Goal: Use online tool/utility: Utilize a website feature to perform a specific function

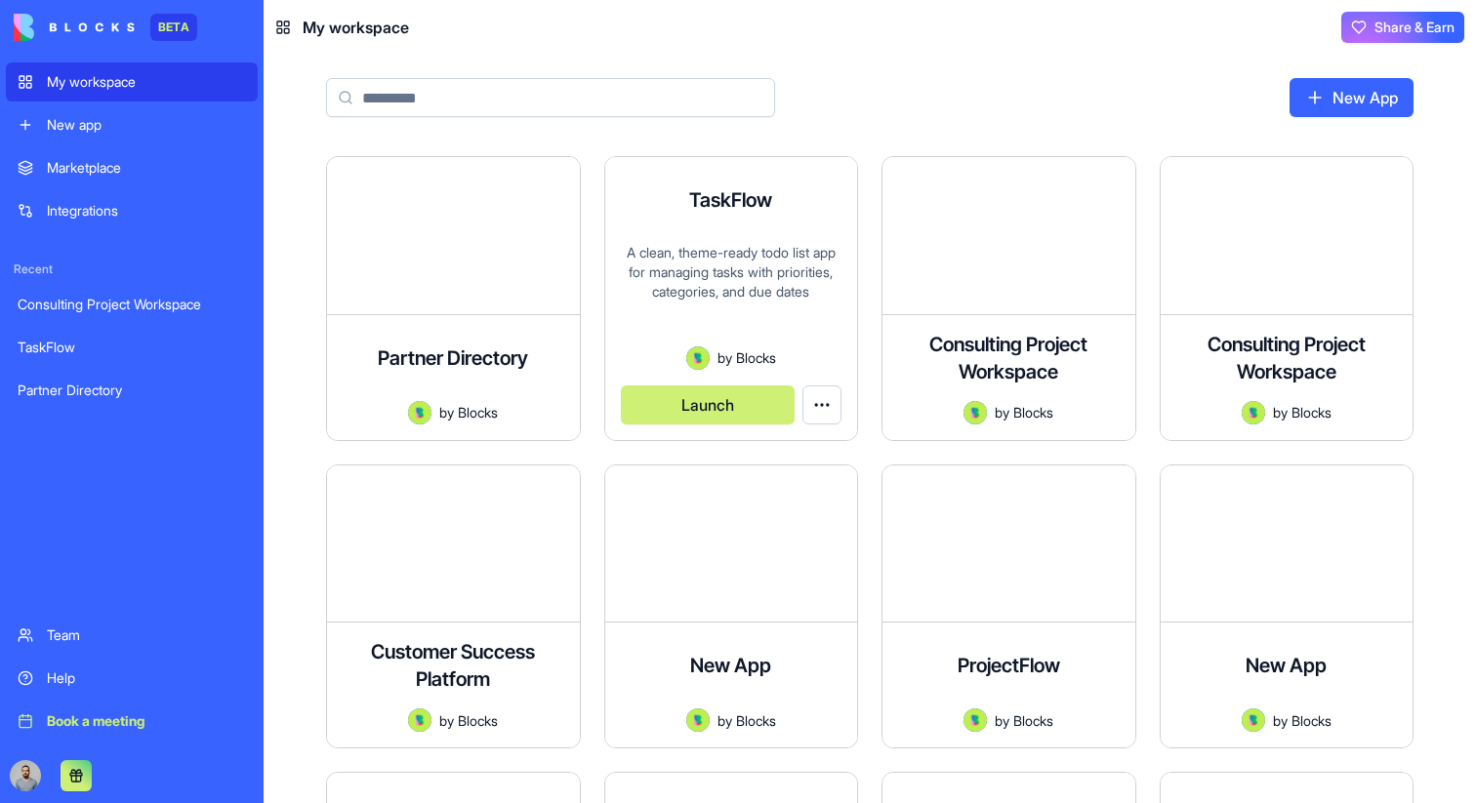
click at [749, 402] on button "Launch" at bounding box center [708, 405] width 175 height 39
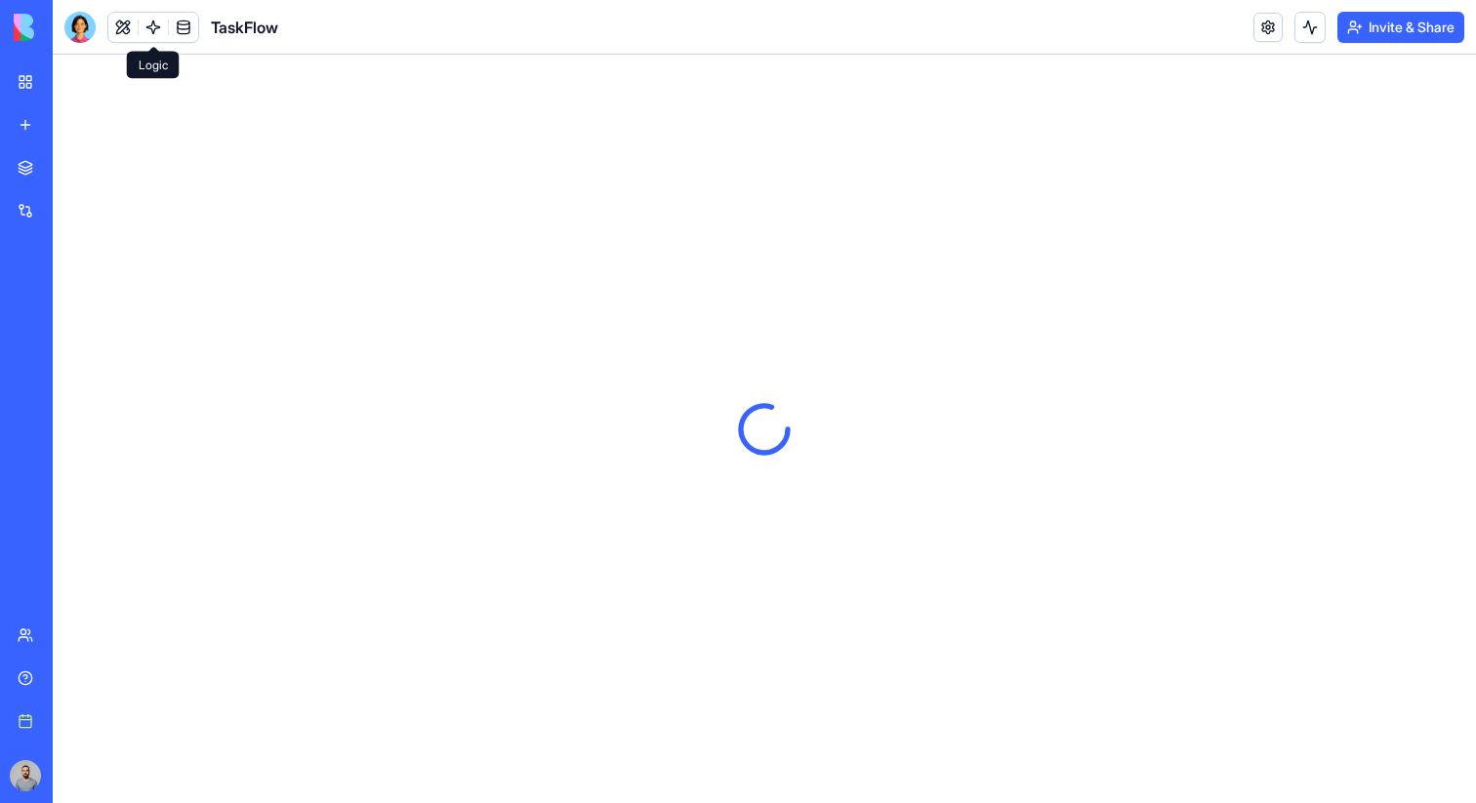
click at [162, 34] on link at bounding box center [153, 27] width 29 height 29
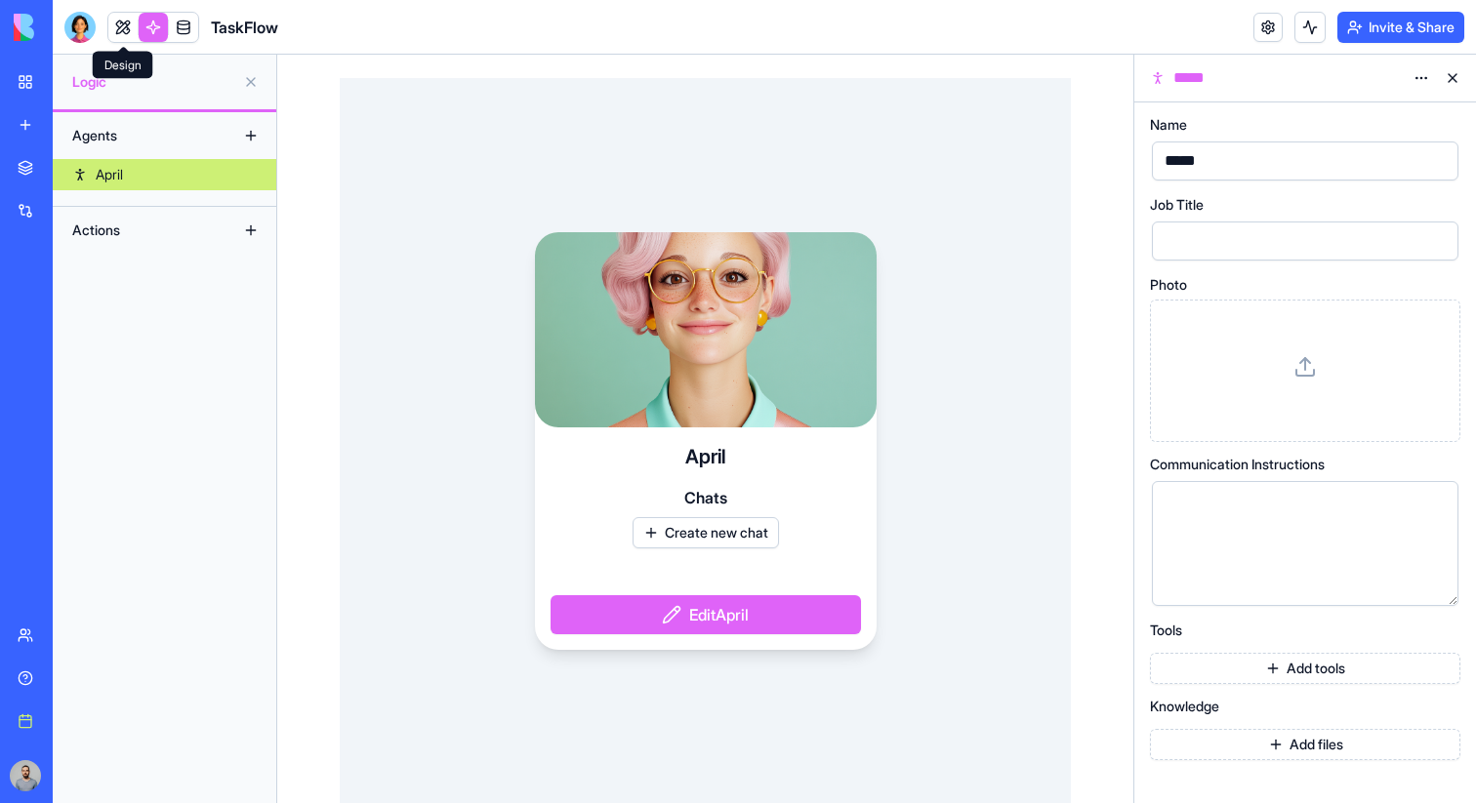
click at [125, 33] on link at bounding box center [122, 27] width 29 height 29
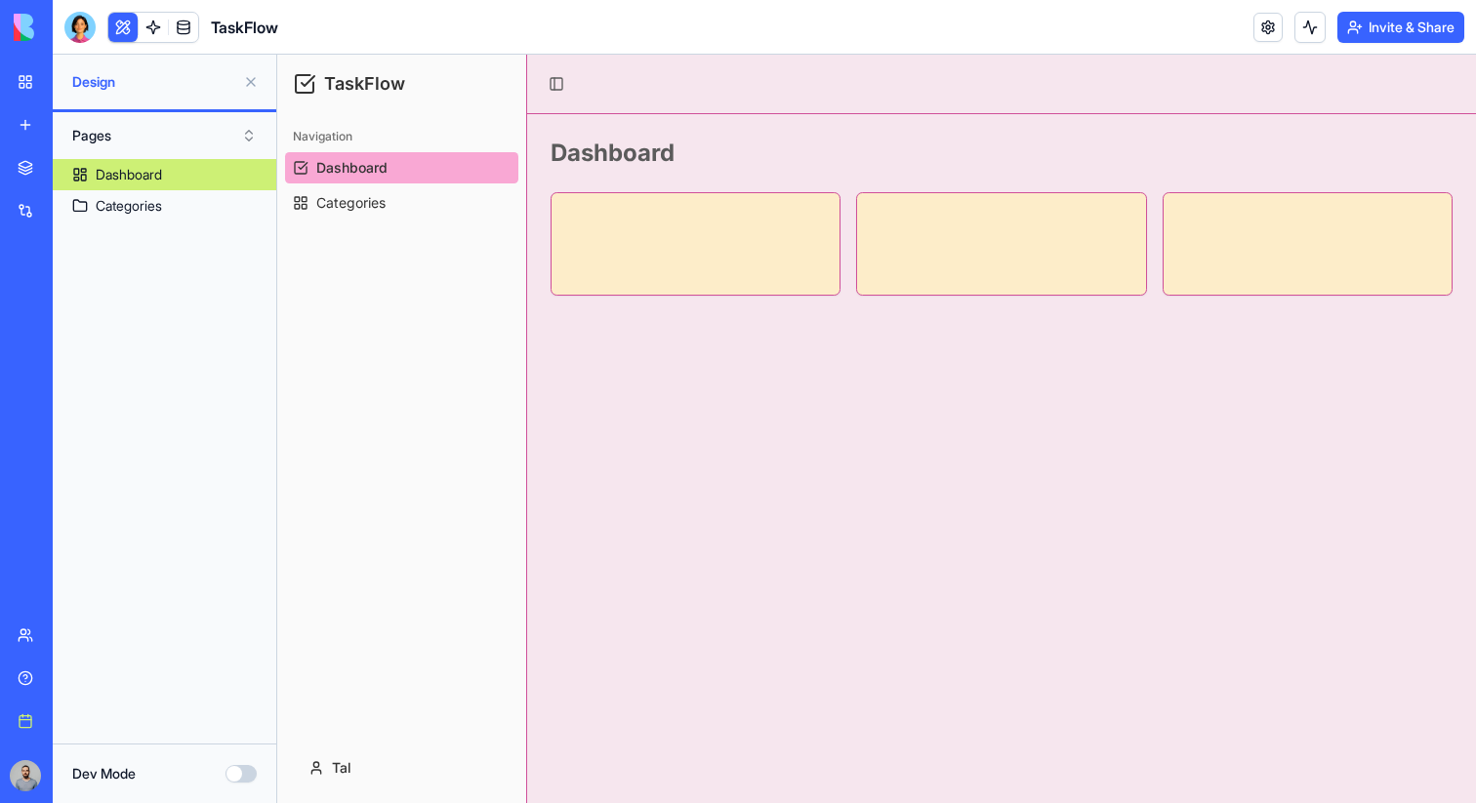
click at [22, 66] on link "My workspace" at bounding box center [45, 81] width 78 height 39
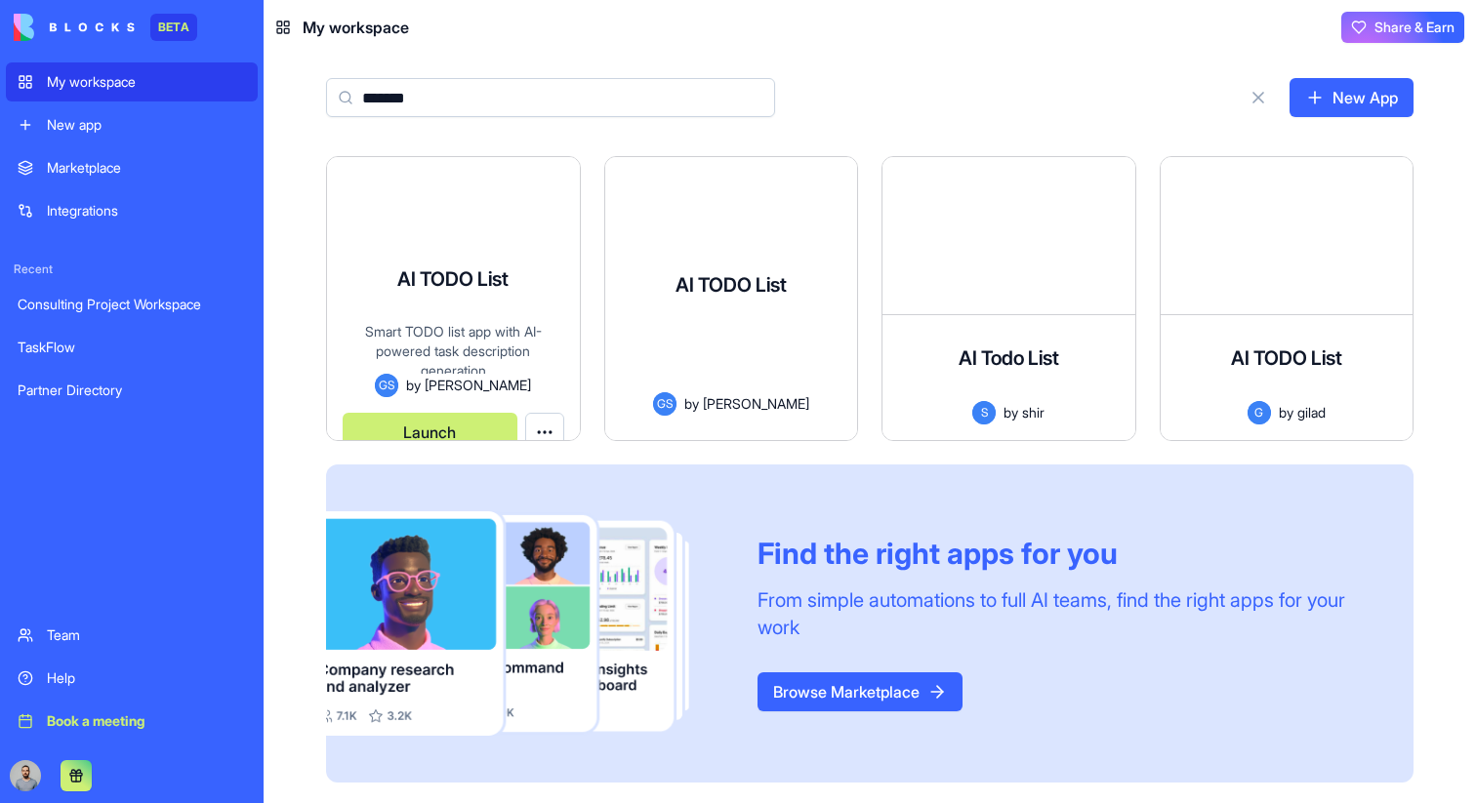
type input "*******"
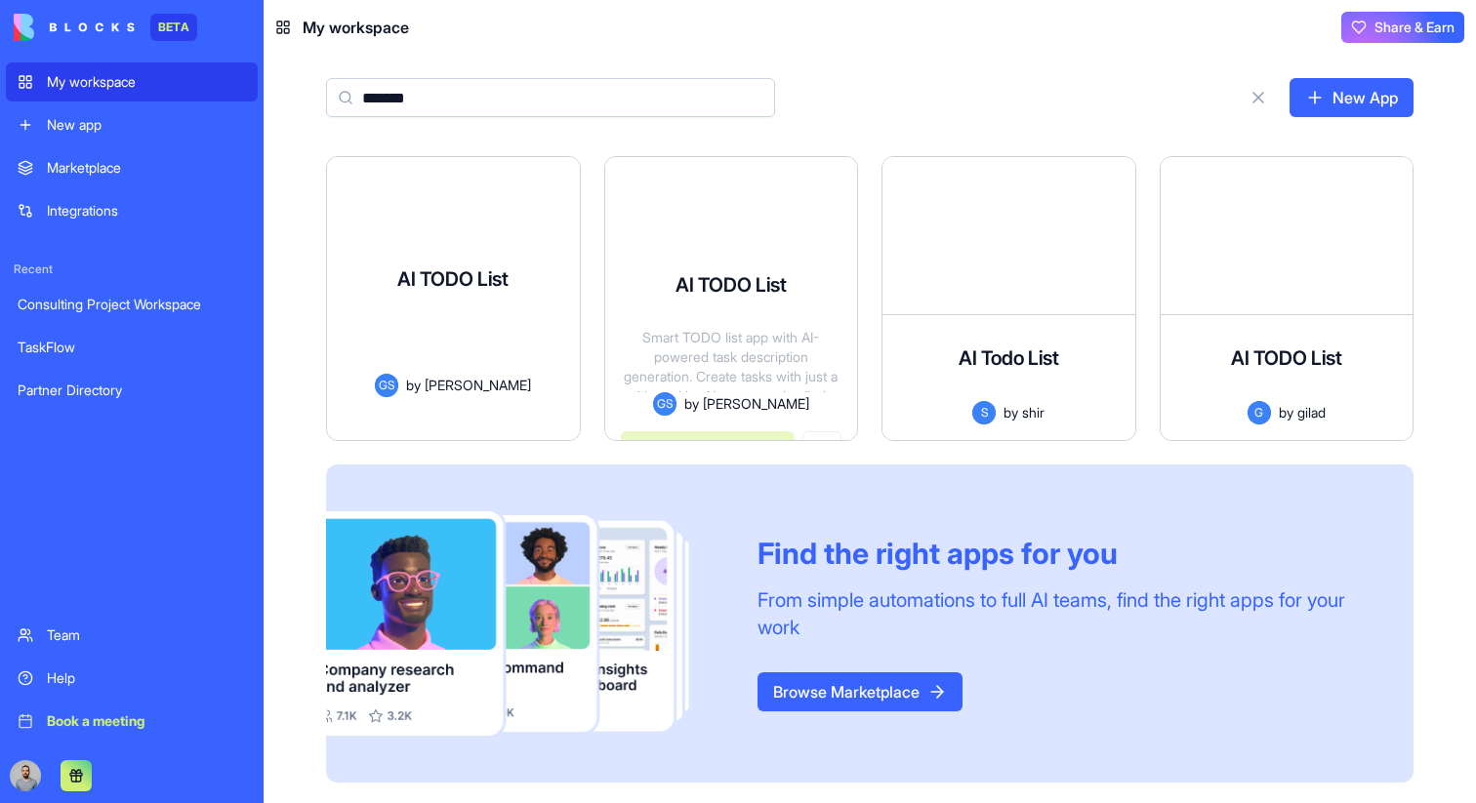
click at [513, 344] on div "Smart TODO list app with AI-powered task description generation" at bounding box center [454, 348] width 222 height 52
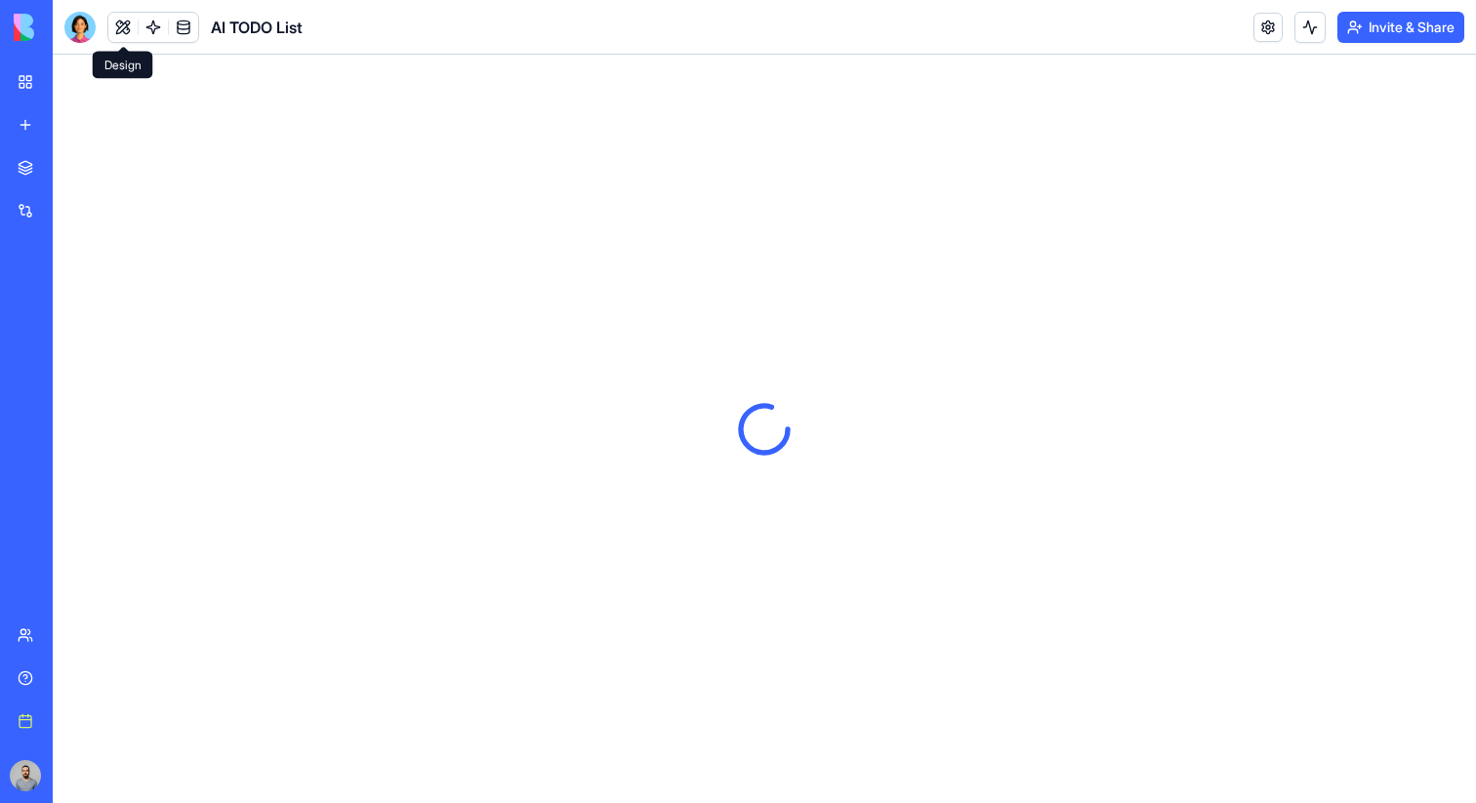
click at [114, 33] on button at bounding box center [122, 27] width 29 height 29
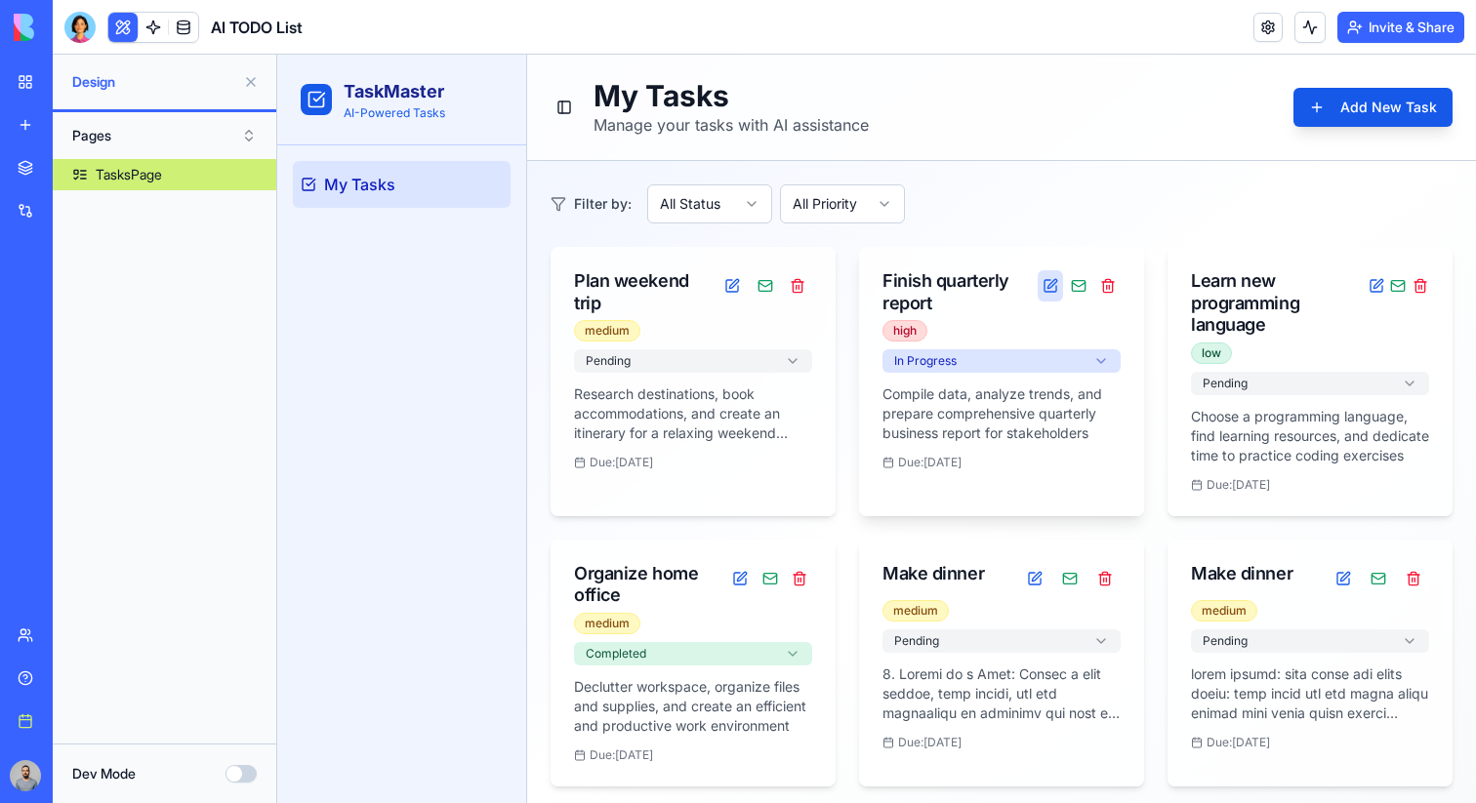
click at [1054, 290] on button at bounding box center [1050, 285] width 25 height 31
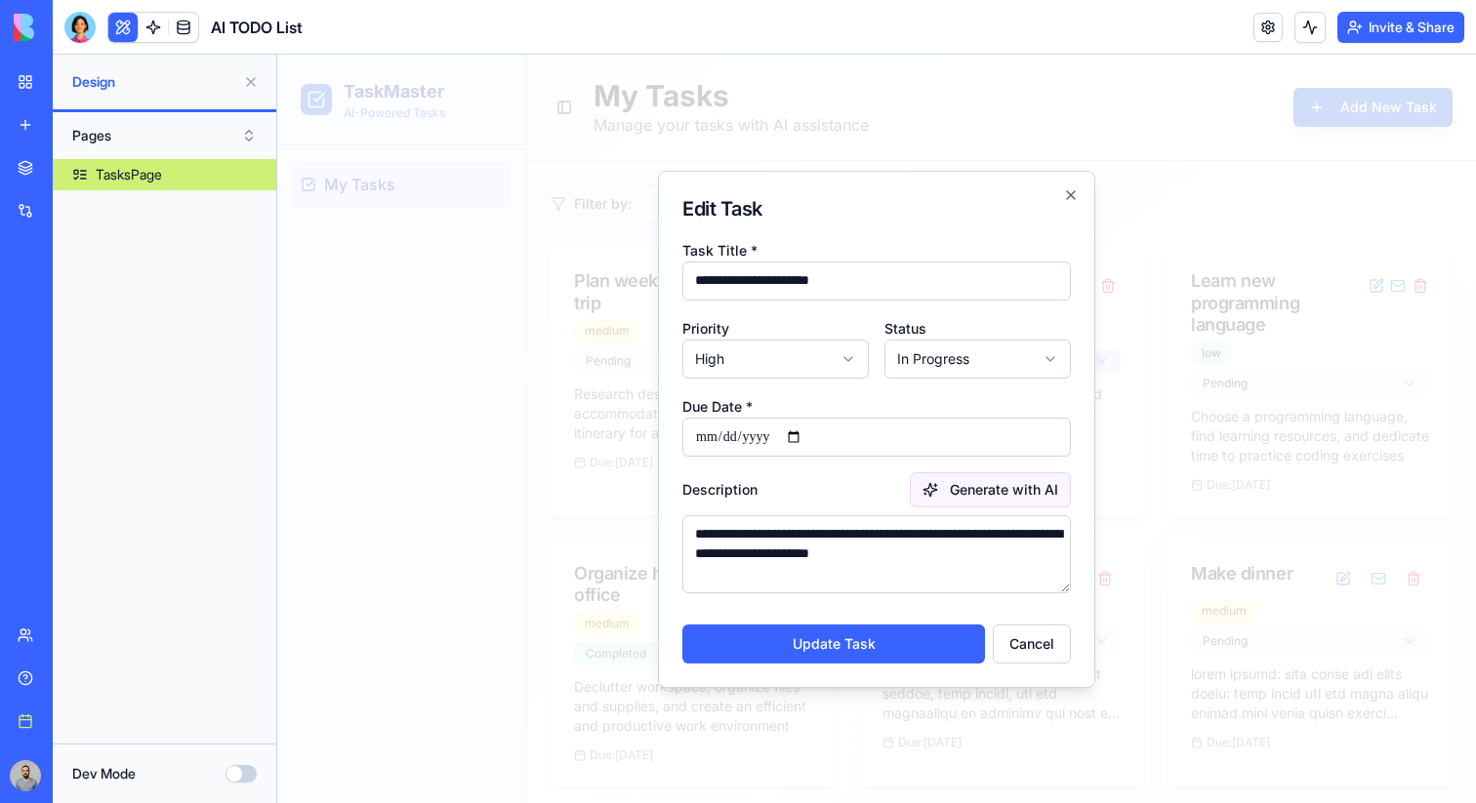
click at [996, 478] on button "Generate with AI" at bounding box center [990, 489] width 161 height 35
click at [1302, 21] on button at bounding box center [1309, 27] width 31 height 31
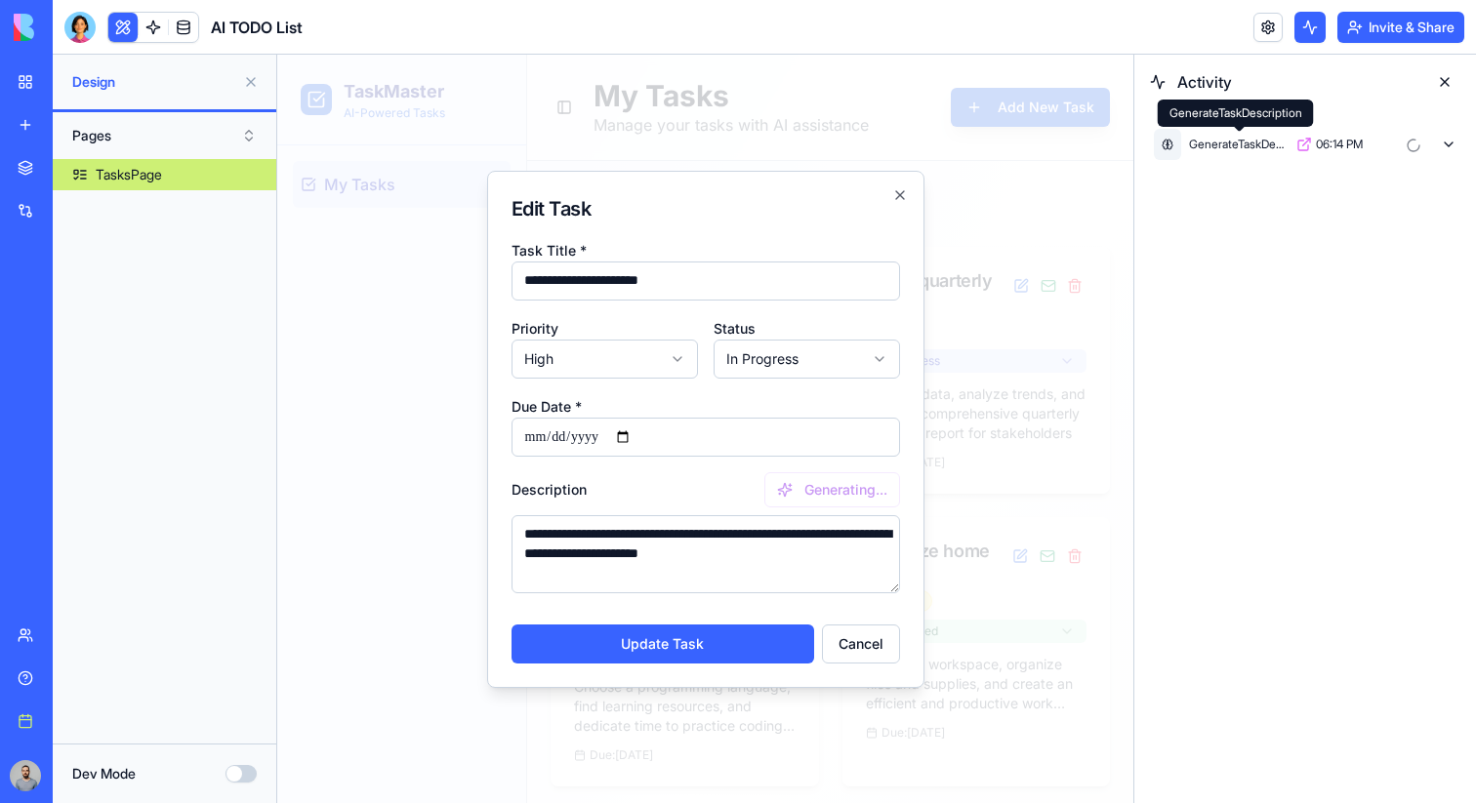
click at [1219, 150] on div "GenerateTaskDescription" at bounding box center [1239, 145] width 100 height 16
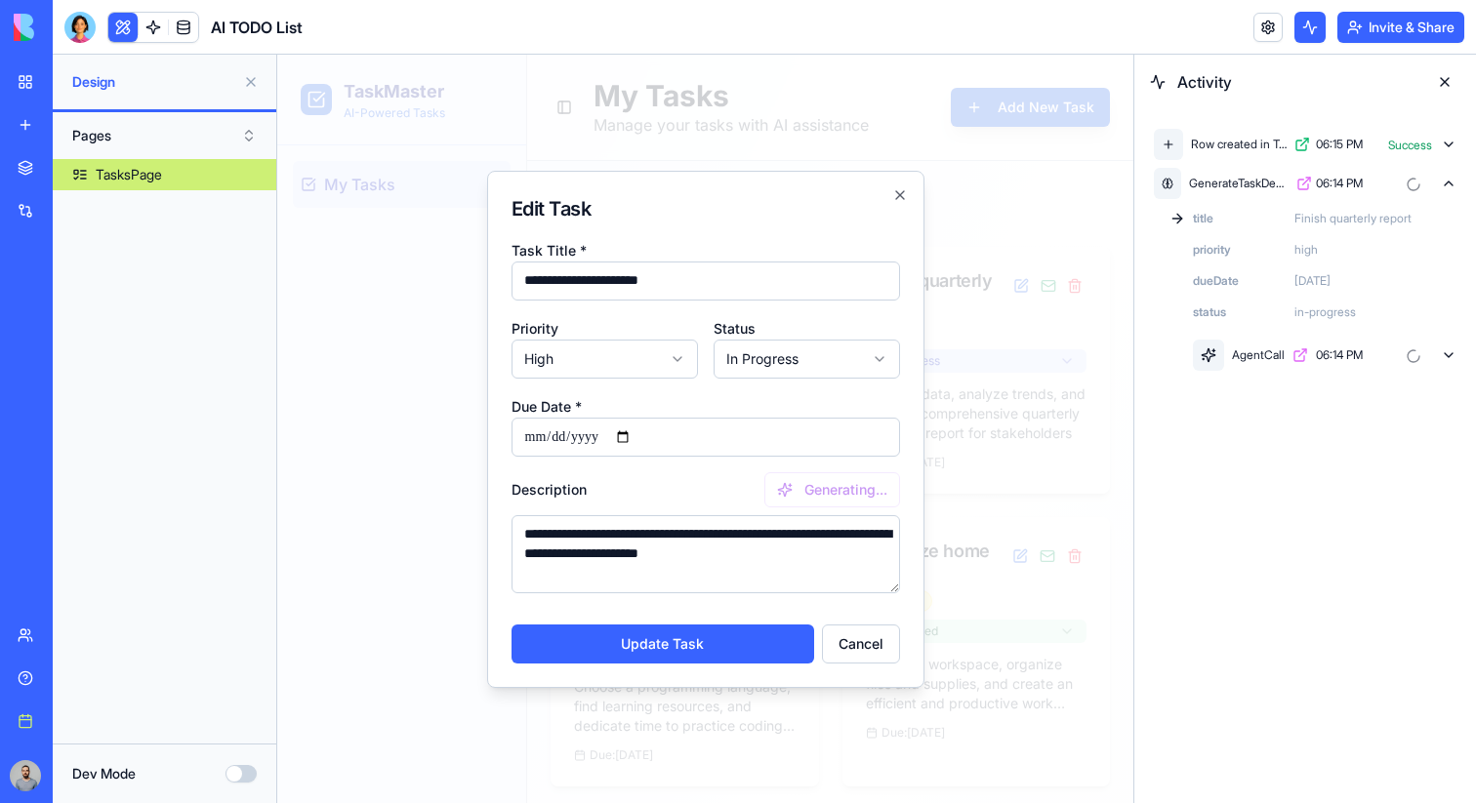
type textarea "**********"
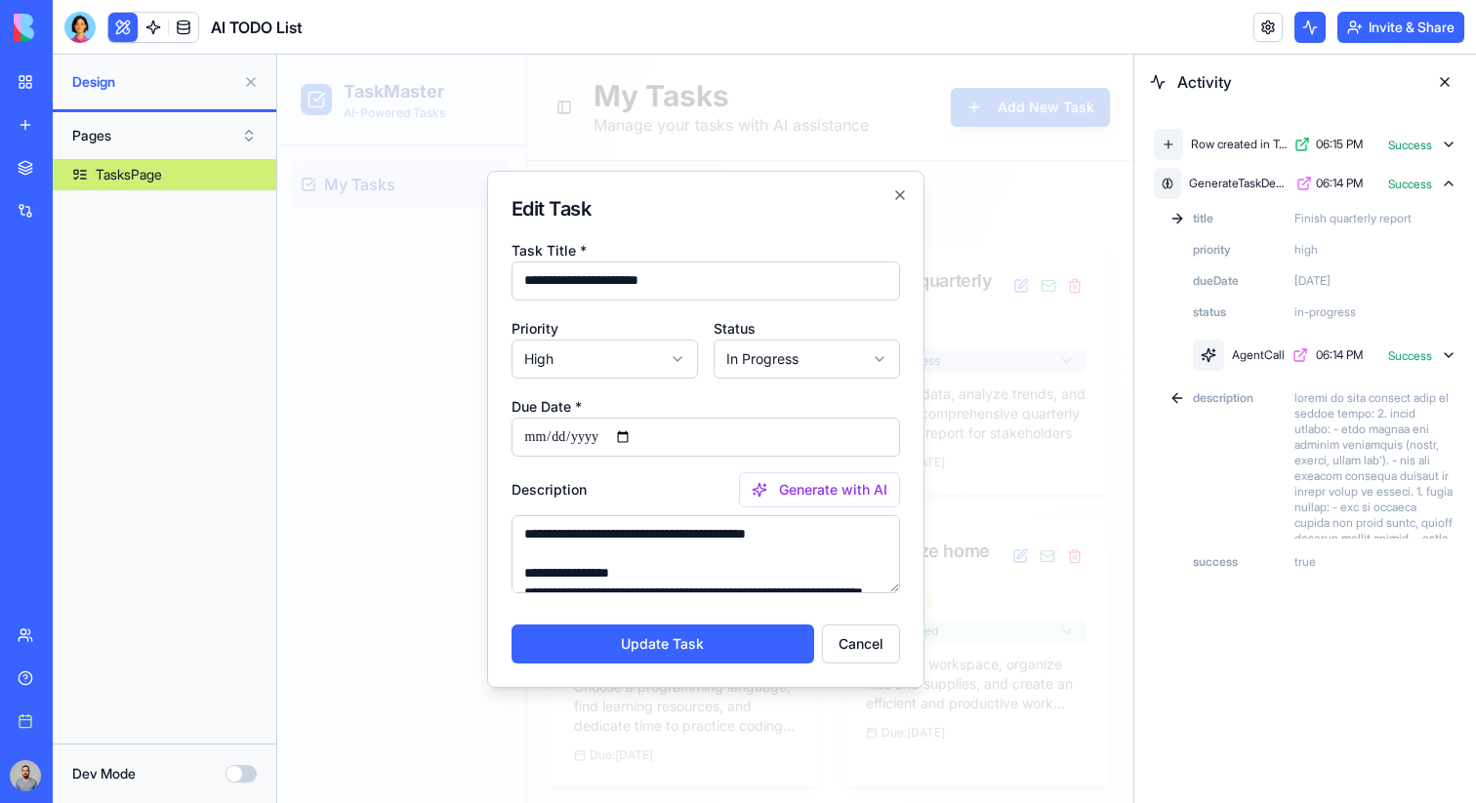
click at [1361, 154] on div "Row created in Tasks 06:15 PM Success" at bounding box center [1305, 144] width 310 height 39
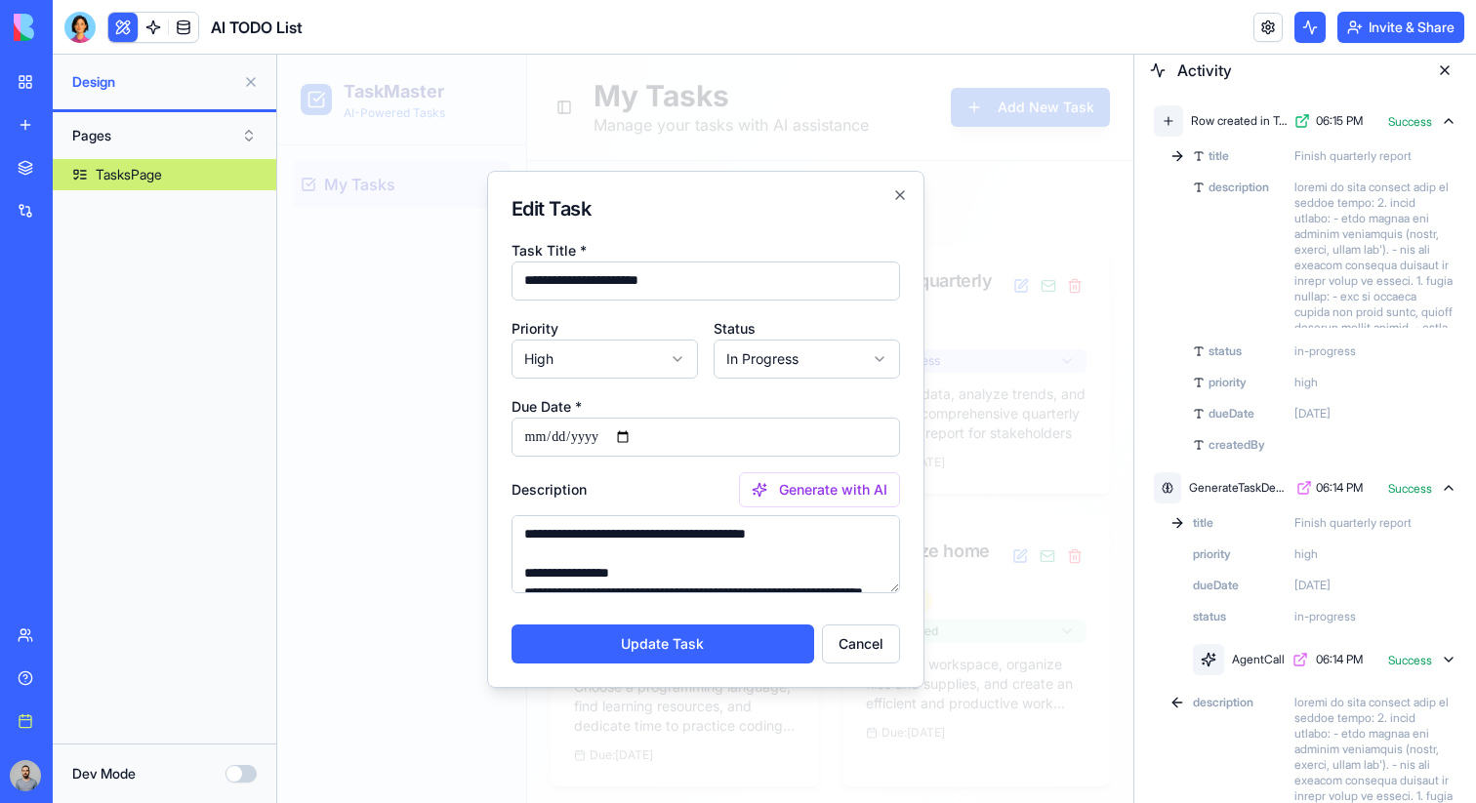
click at [1257, 130] on div "Row created in Tasks 06:15 PM Success" at bounding box center [1305, 121] width 310 height 39
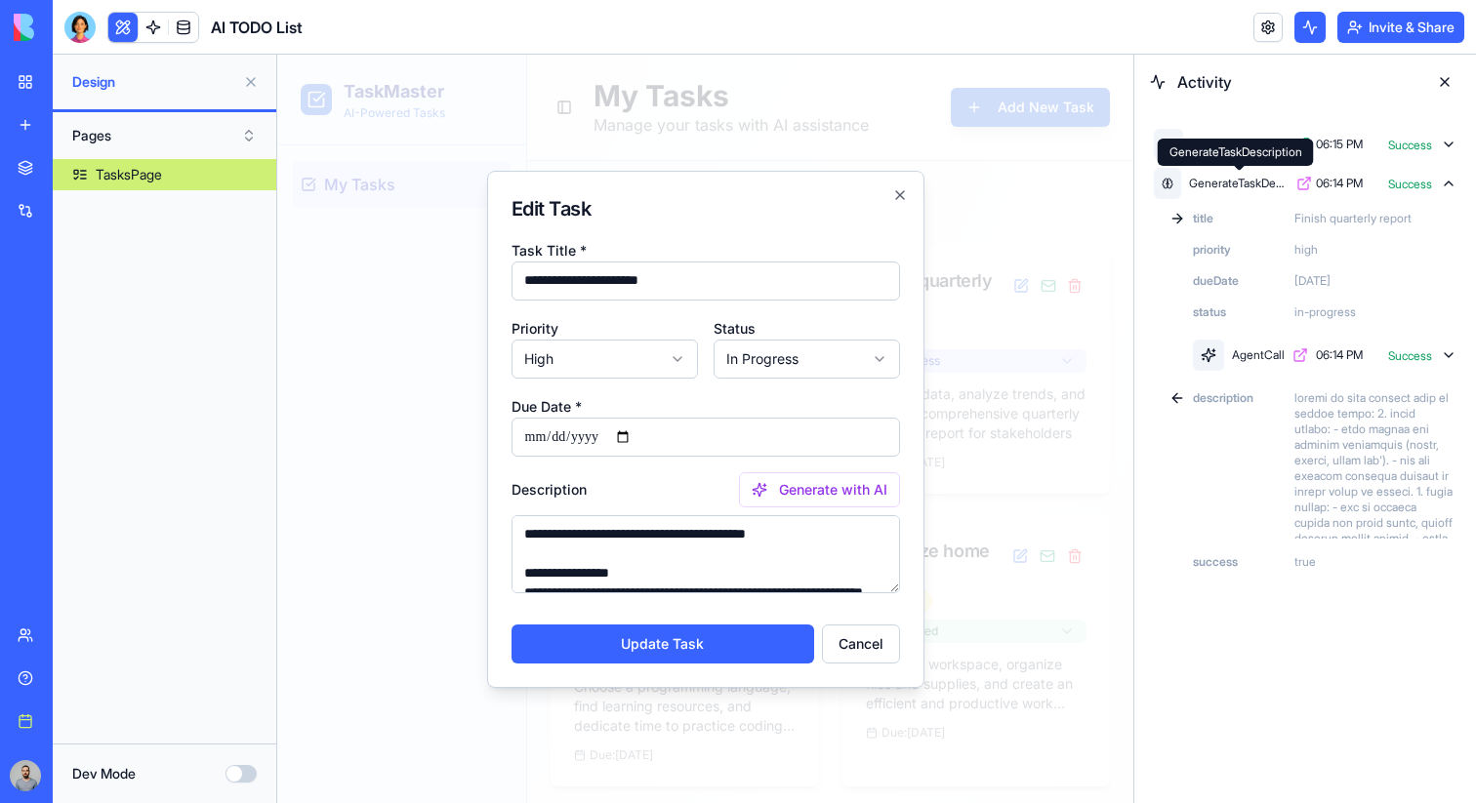
click at [1256, 176] on div "GenerateTaskDescription" at bounding box center [1239, 184] width 100 height 16
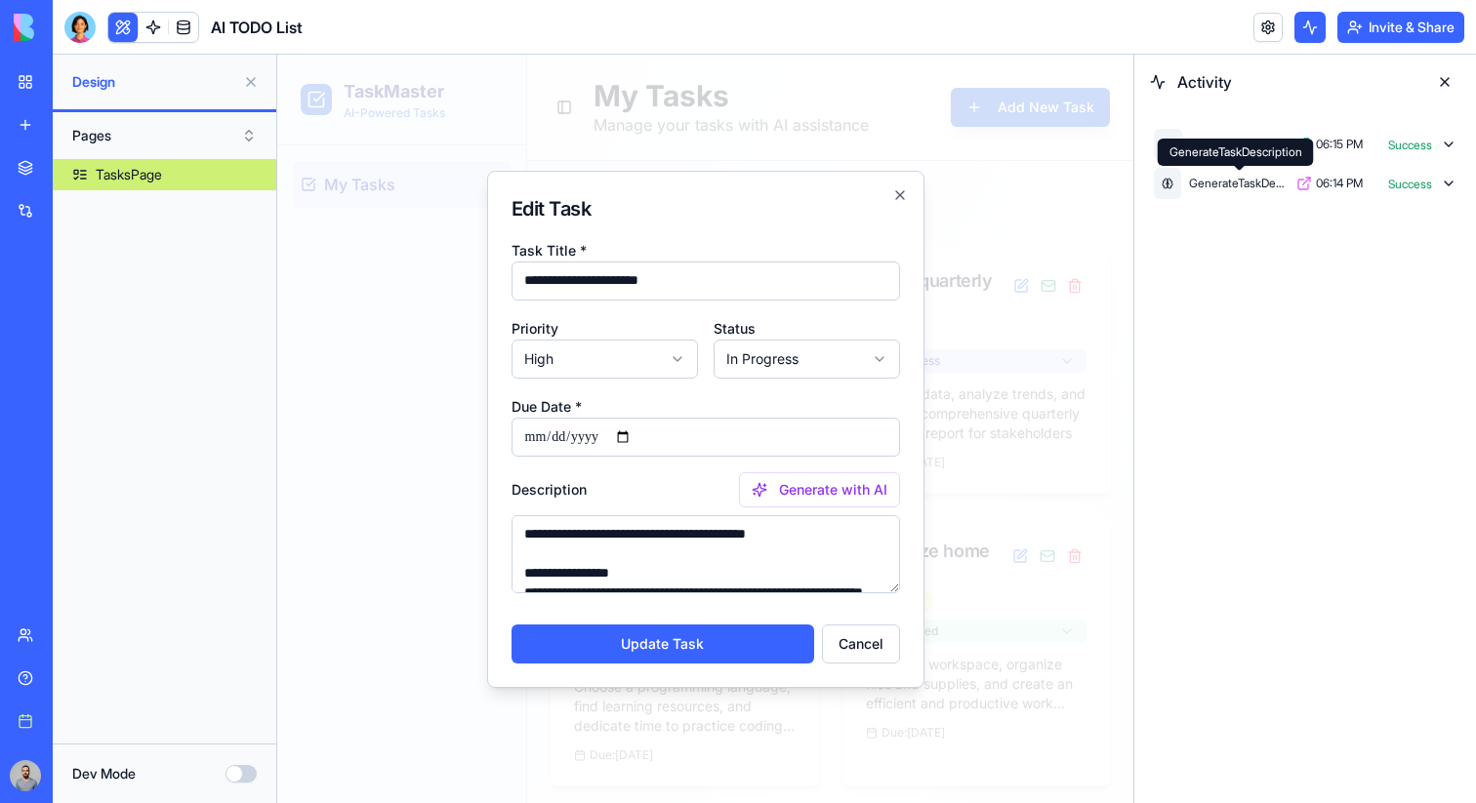
click at [1278, 187] on div "GenerateTaskDescription" at bounding box center [1239, 184] width 100 height 16
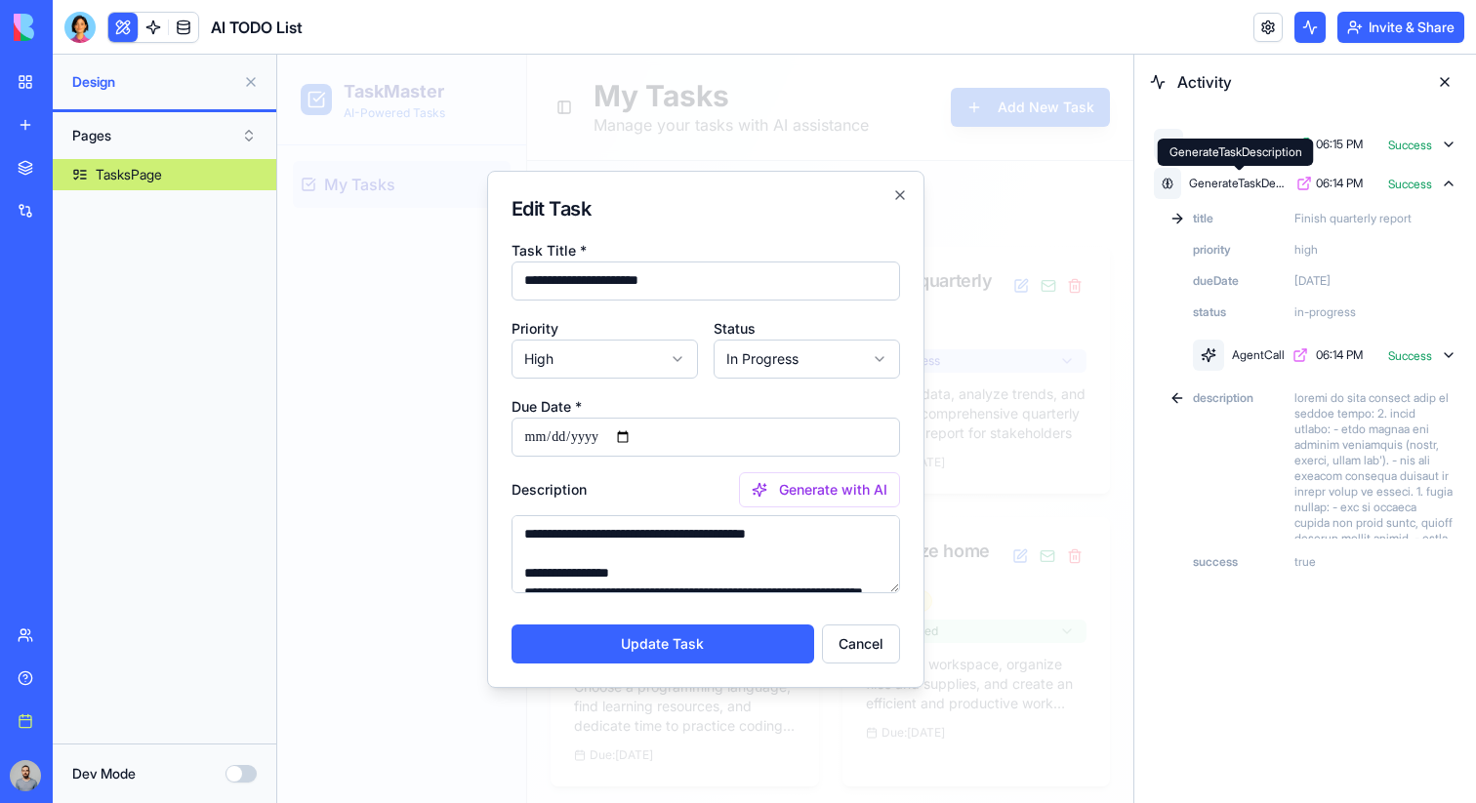
click at [1264, 181] on div "GenerateTaskDescription" at bounding box center [1239, 184] width 100 height 16
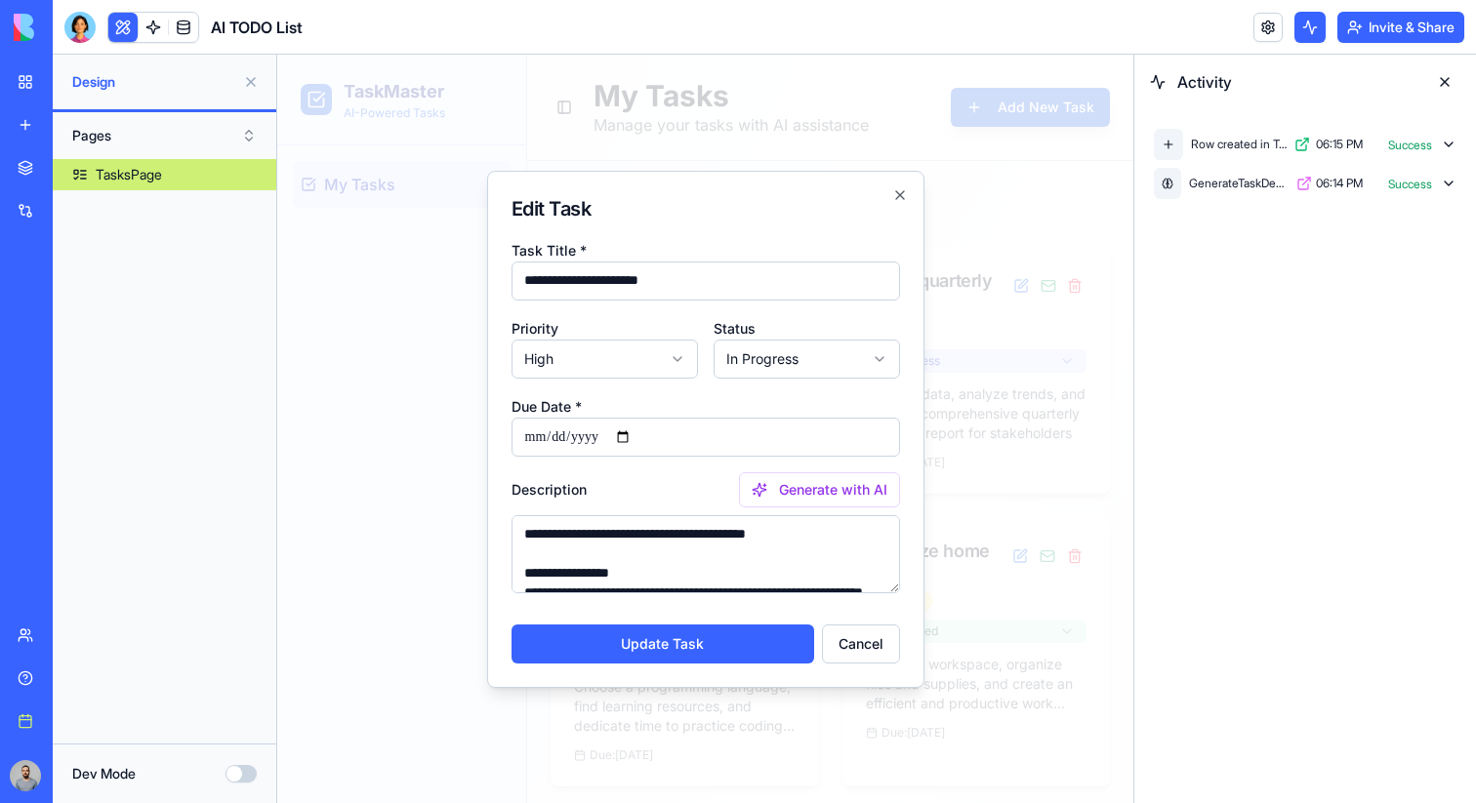
click at [1264, 181] on div "GenerateTaskDescription" at bounding box center [1239, 184] width 100 height 16
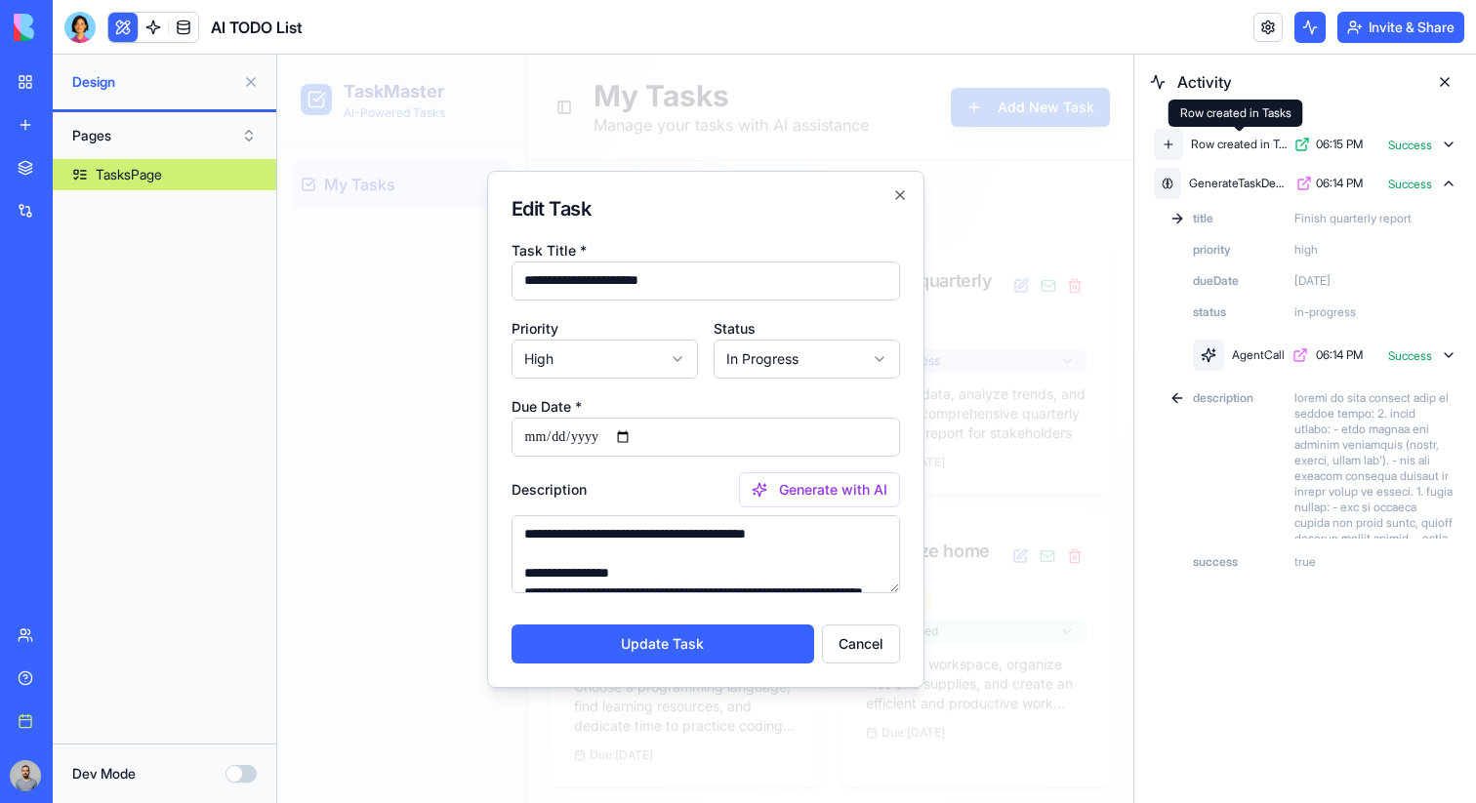
click at [1254, 150] on div "Row created in Tasks" at bounding box center [1239, 145] width 96 height 16
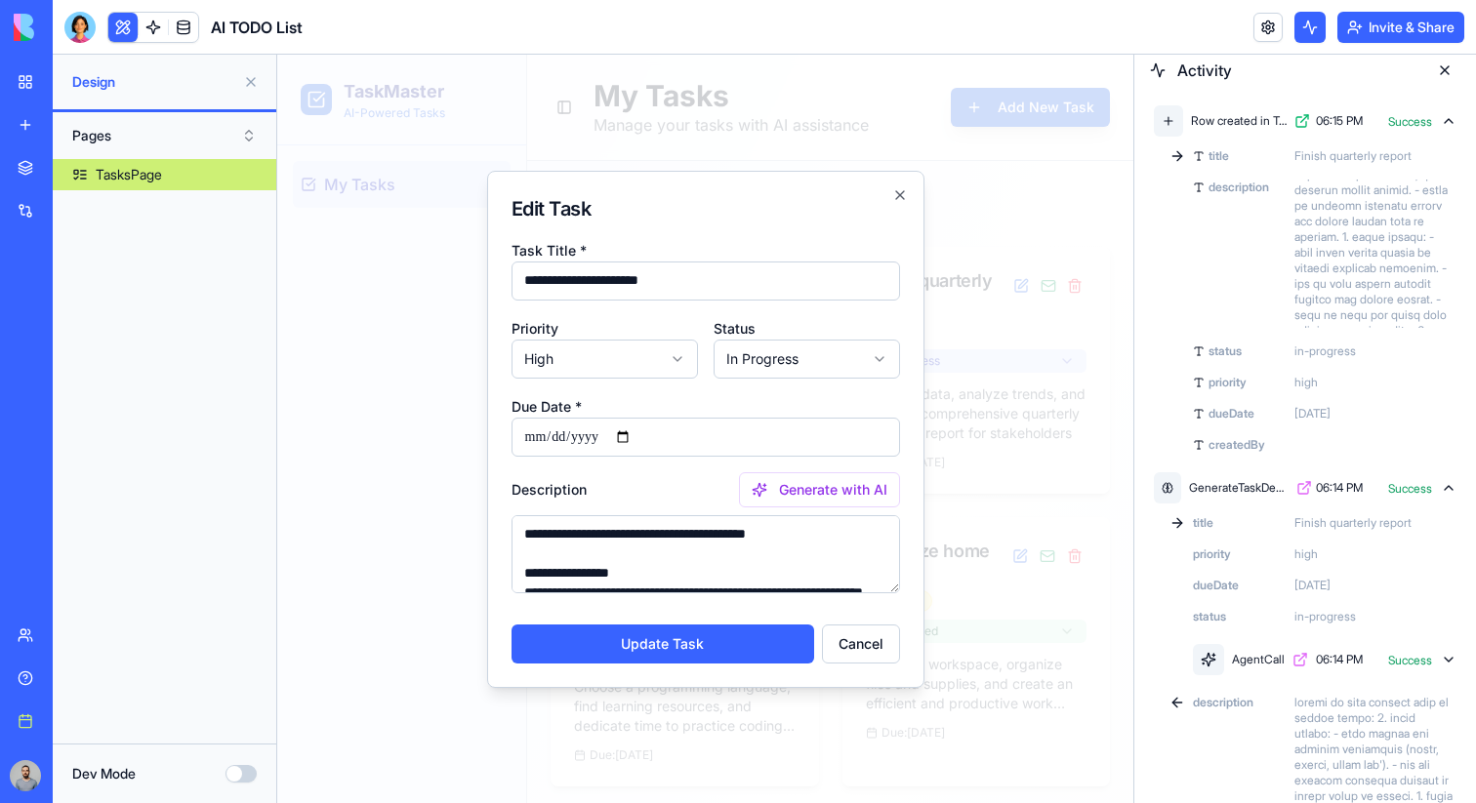
scroll to position [383, 0]
click at [1255, 126] on div "Row created in Tasks" at bounding box center [1239, 121] width 96 height 16
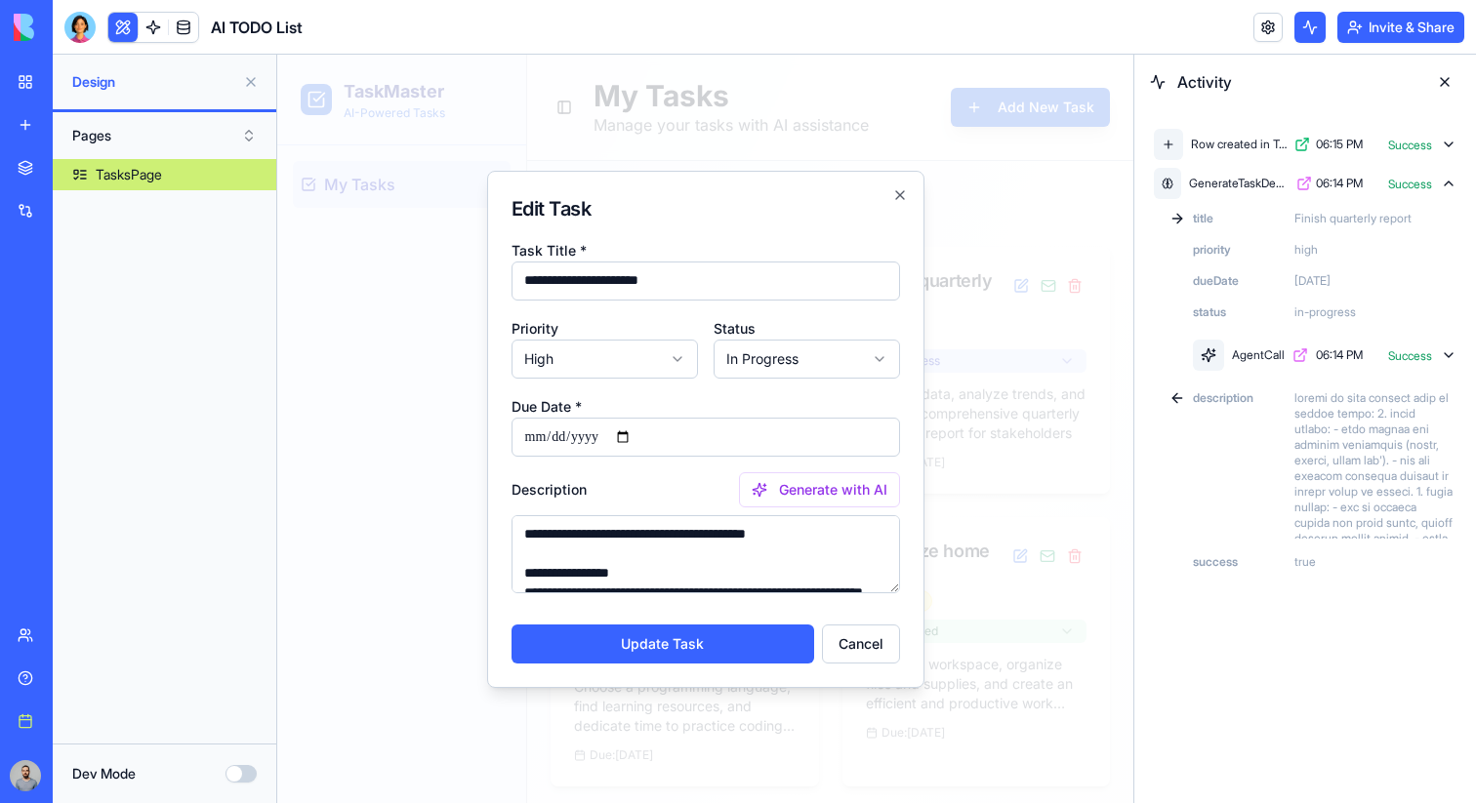
click at [1395, 362] on span "Success" at bounding box center [1410, 356] width 44 height 16
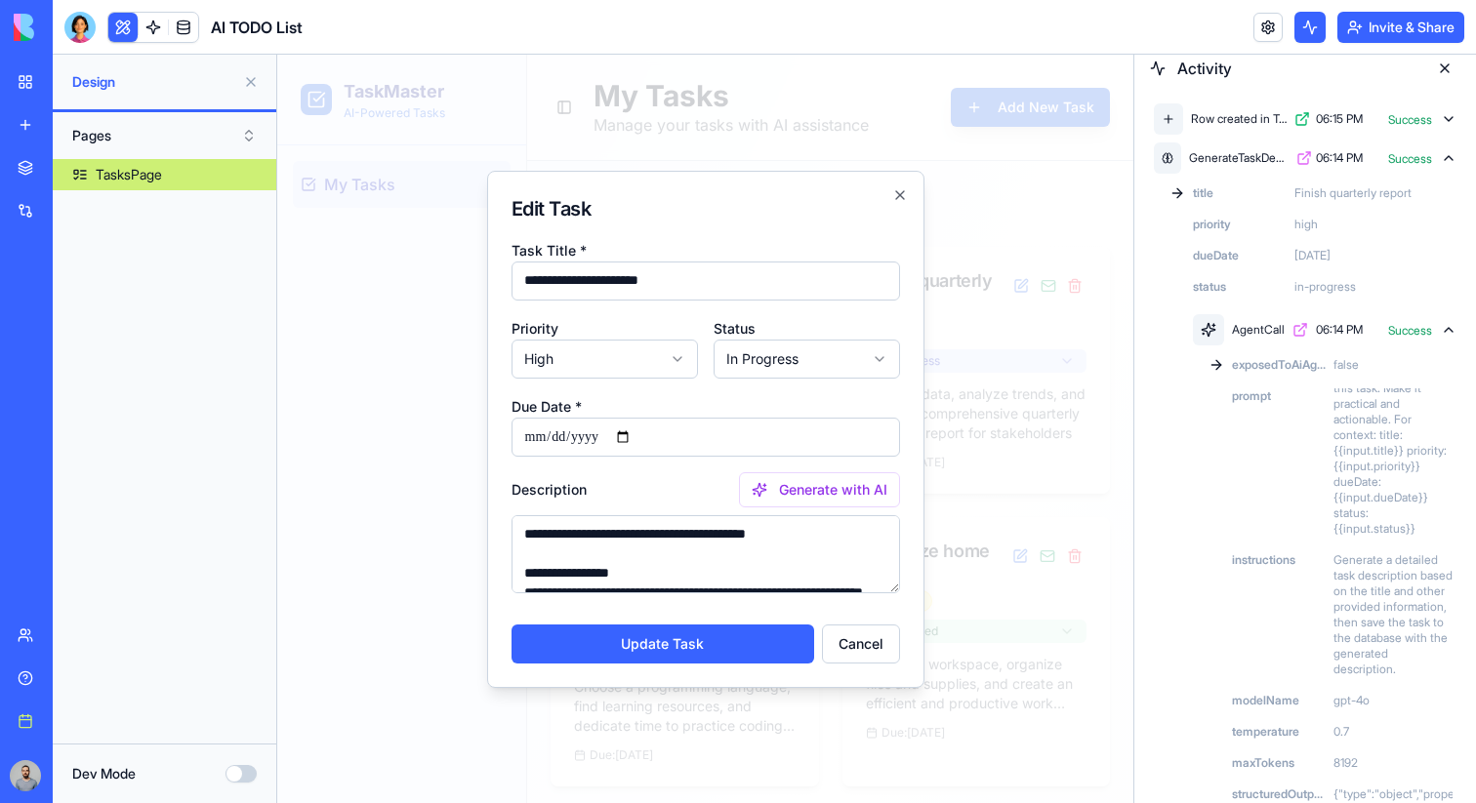
scroll to position [0, 0]
click at [1264, 29] on link at bounding box center [1267, 27] width 29 height 29
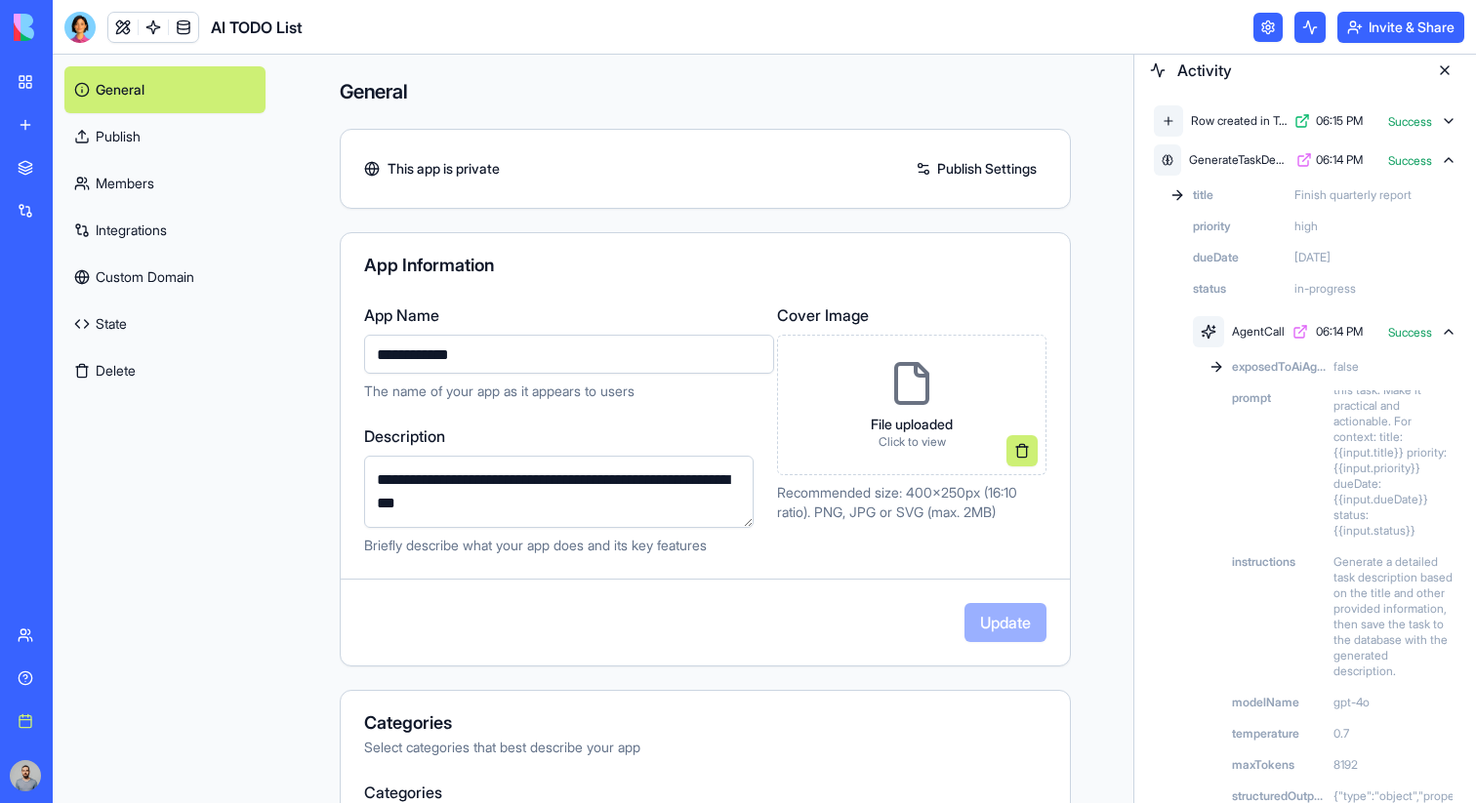
scroll to position [665, 0]
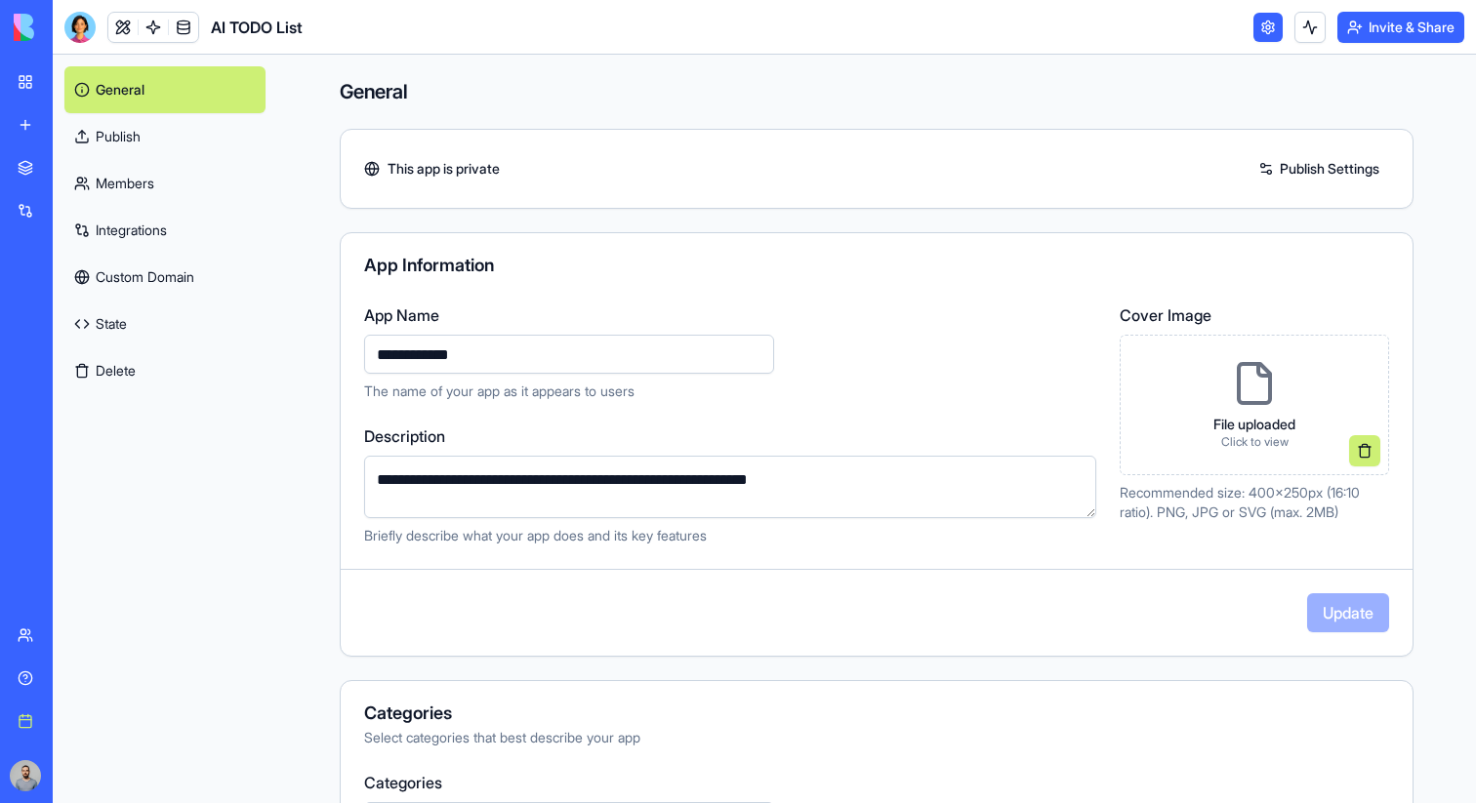
click at [188, 133] on link "Publish" at bounding box center [164, 136] width 201 height 47
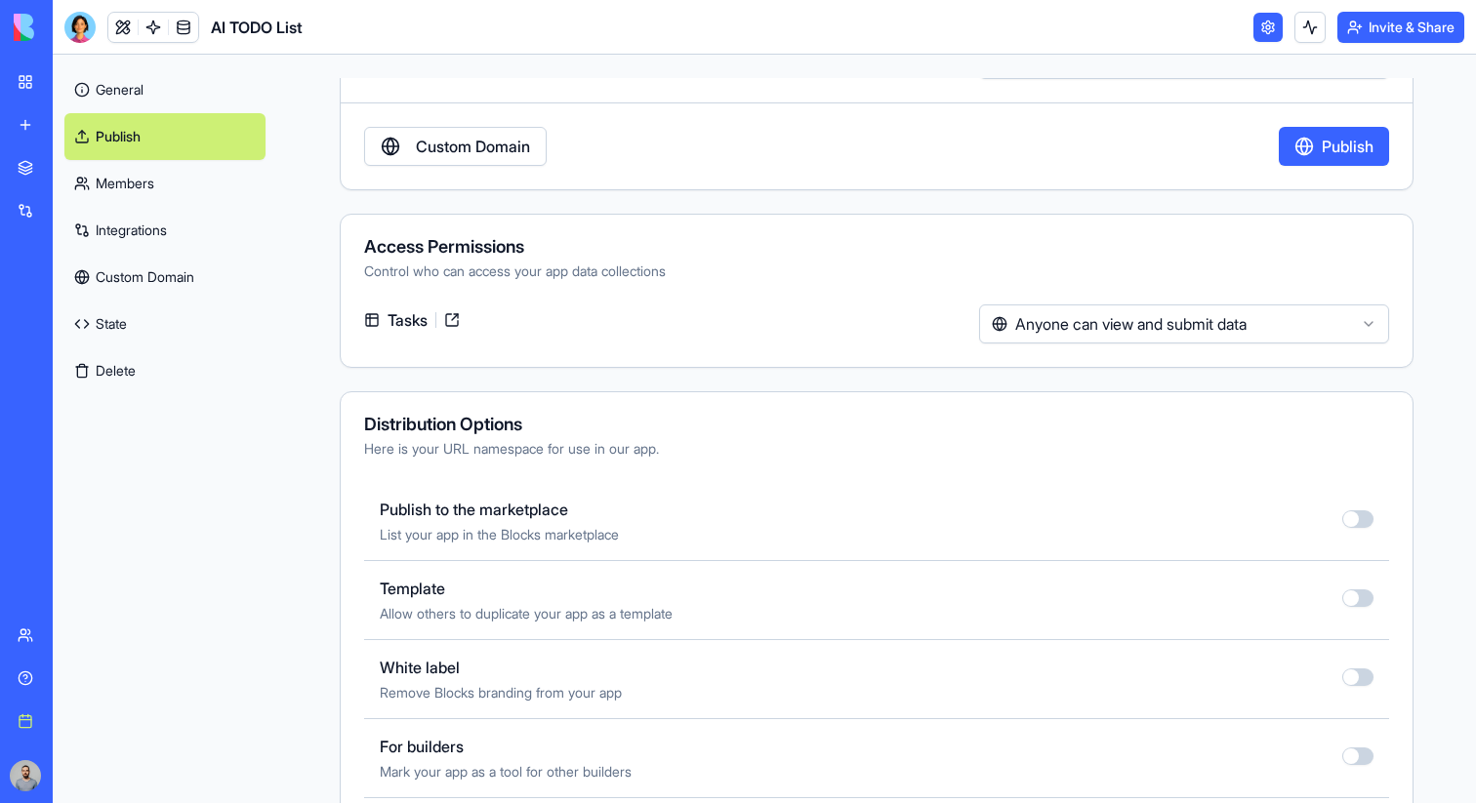
scroll to position [514, 0]
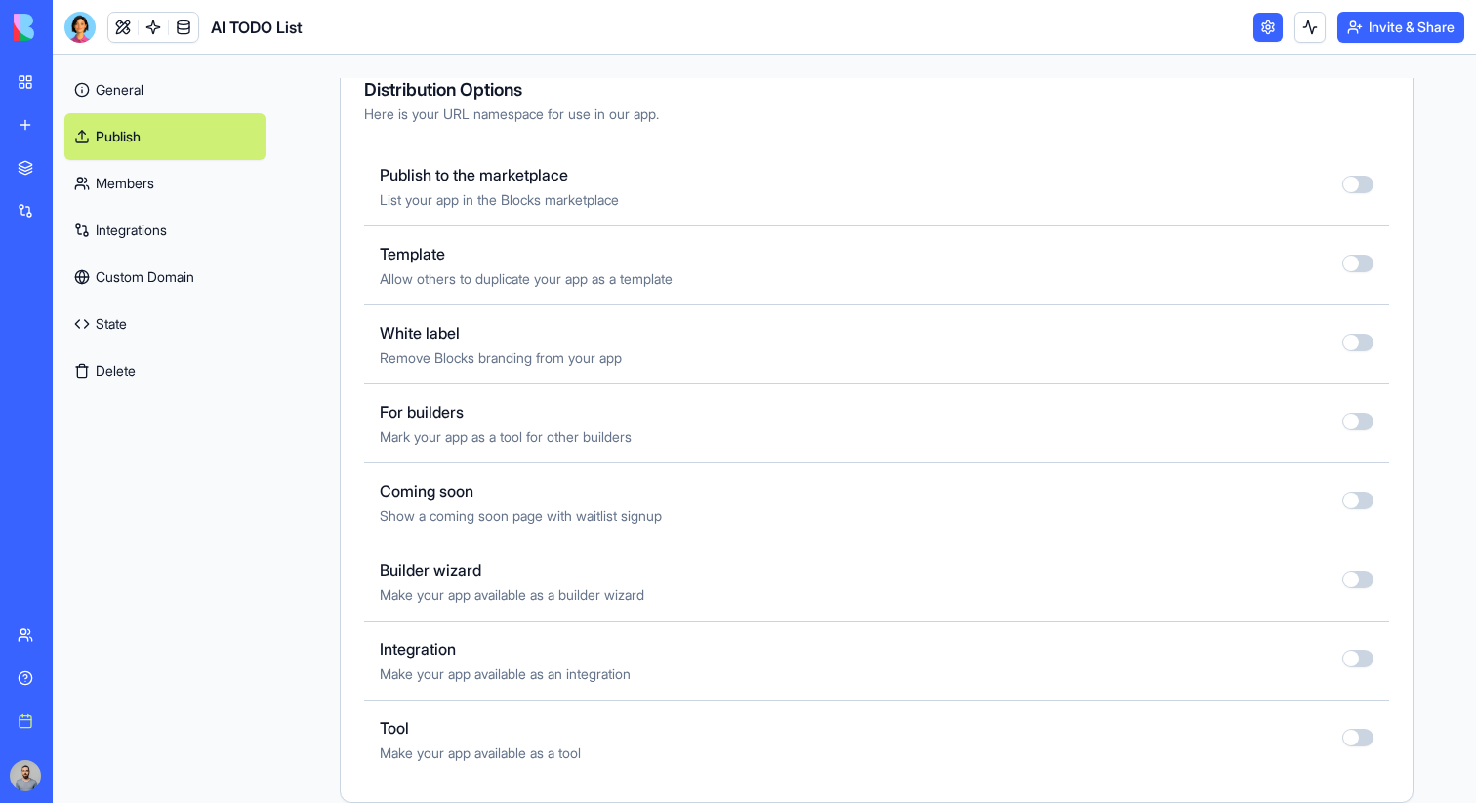
click at [213, 184] on link "Members" at bounding box center [164, 183] width 201 height 47
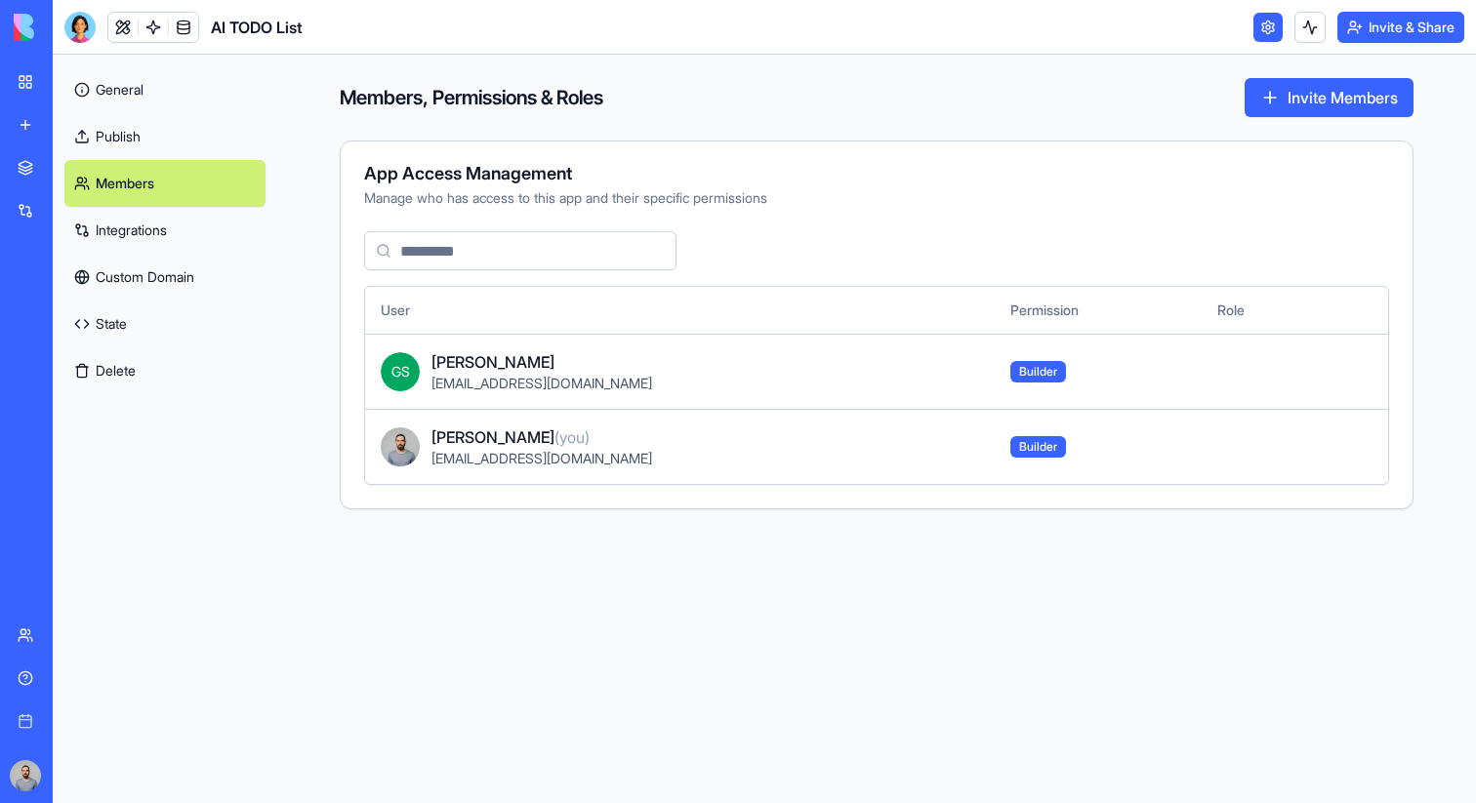
click at [204, 102] on link "General" at bounding box center [164, 89] width 201 height 47
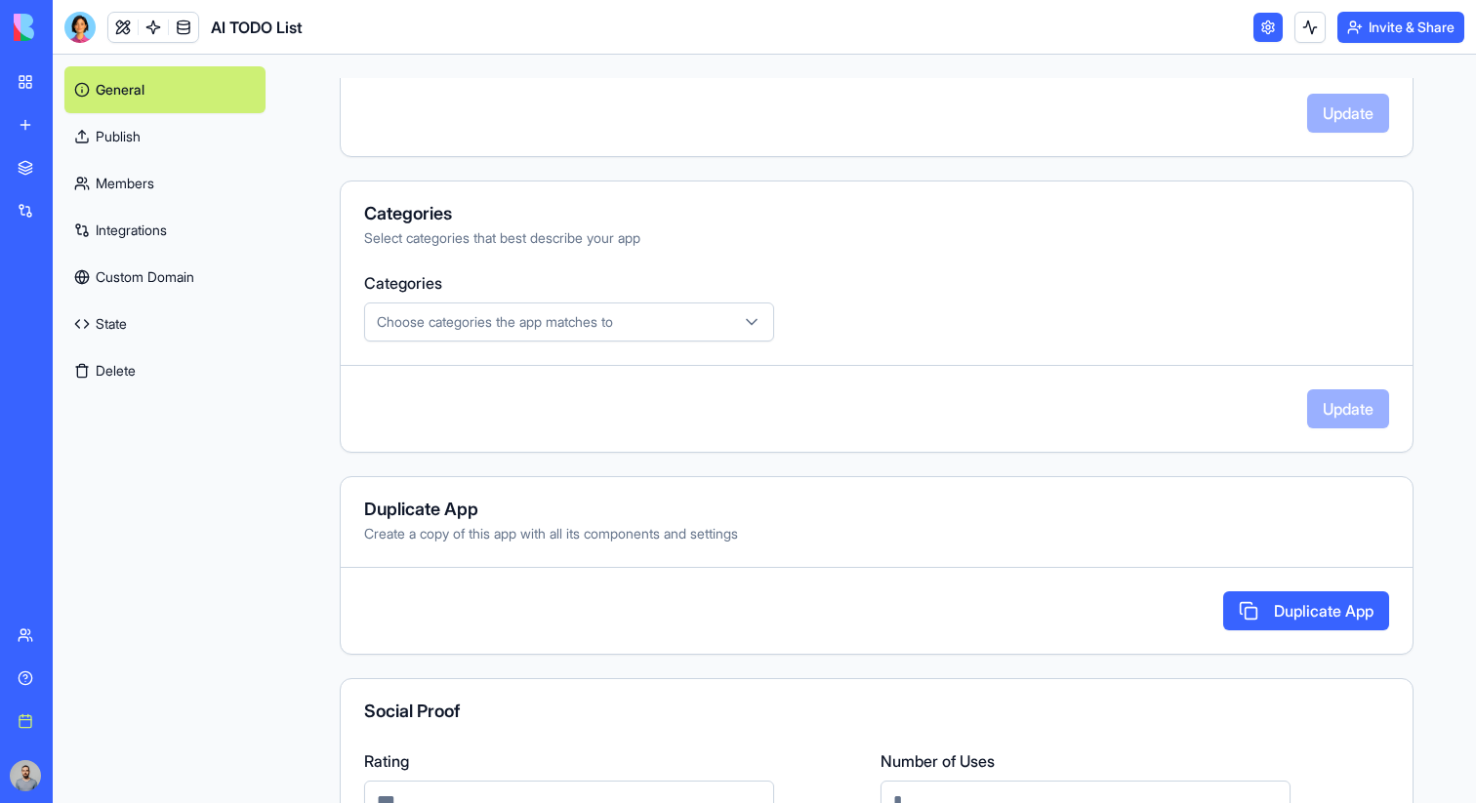
scroll to position [655, 0]
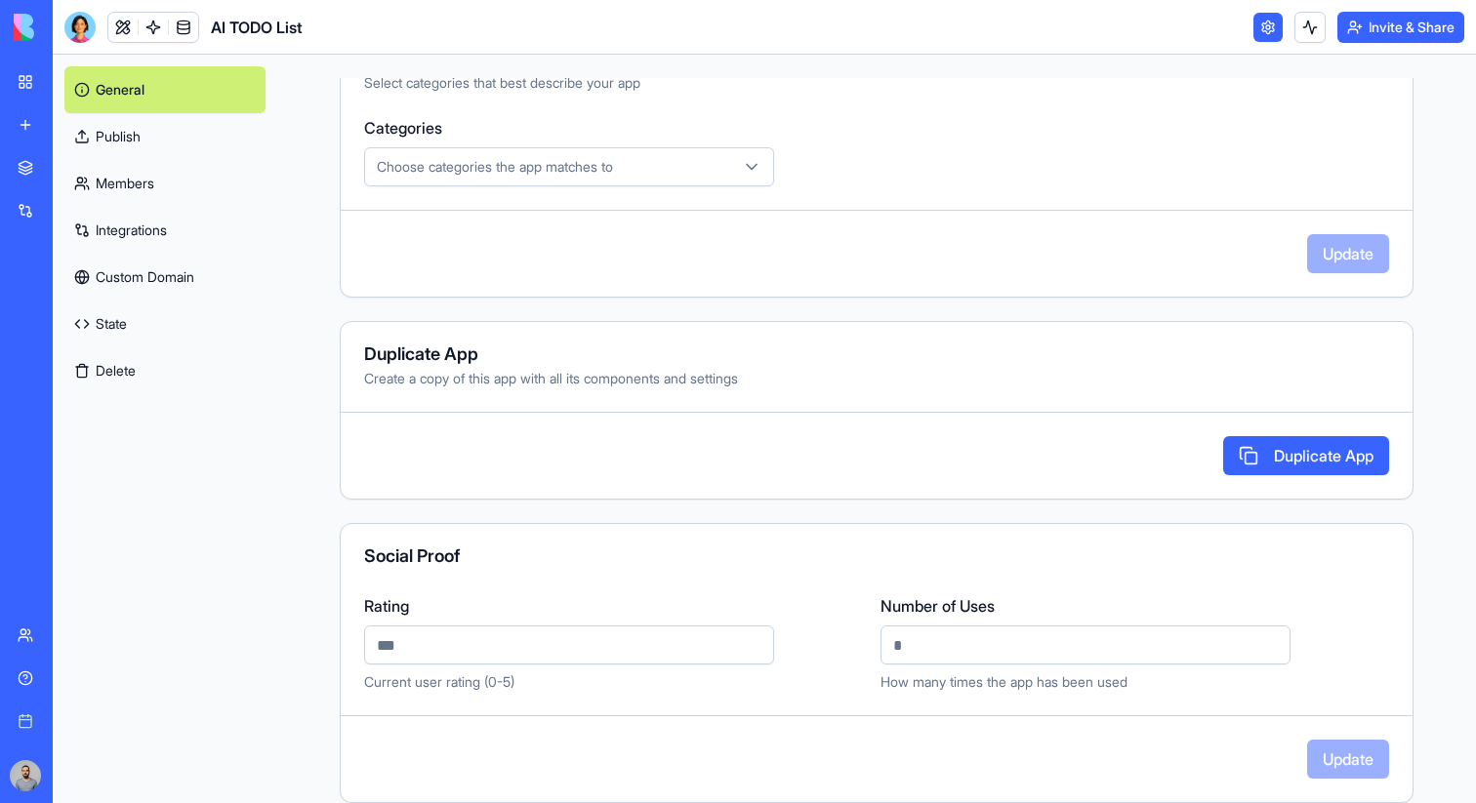
click at [72, 168] on div "Marketplace" at bounding box center [59, 168] width 25 height 20
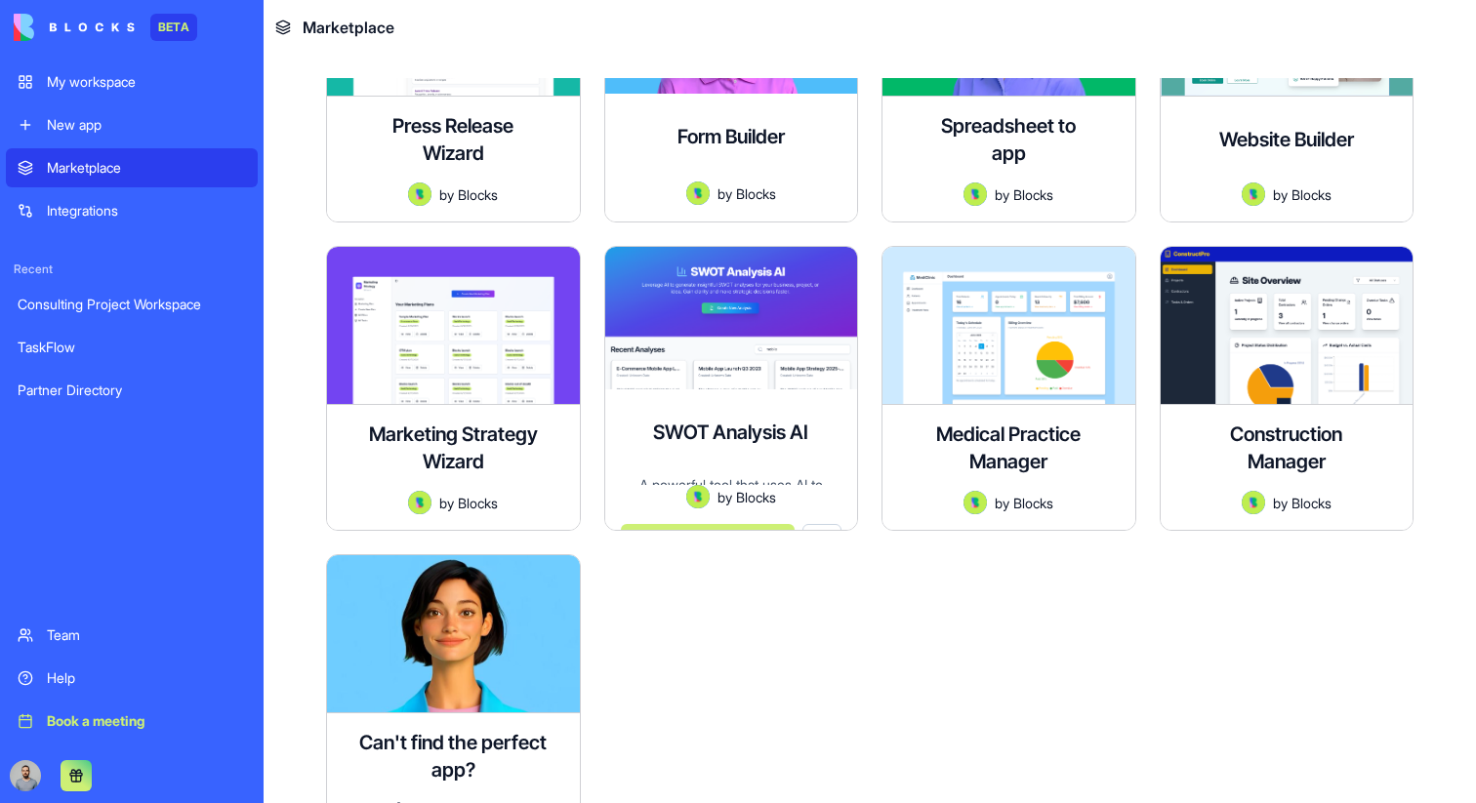
scroll to position [4960, 0]
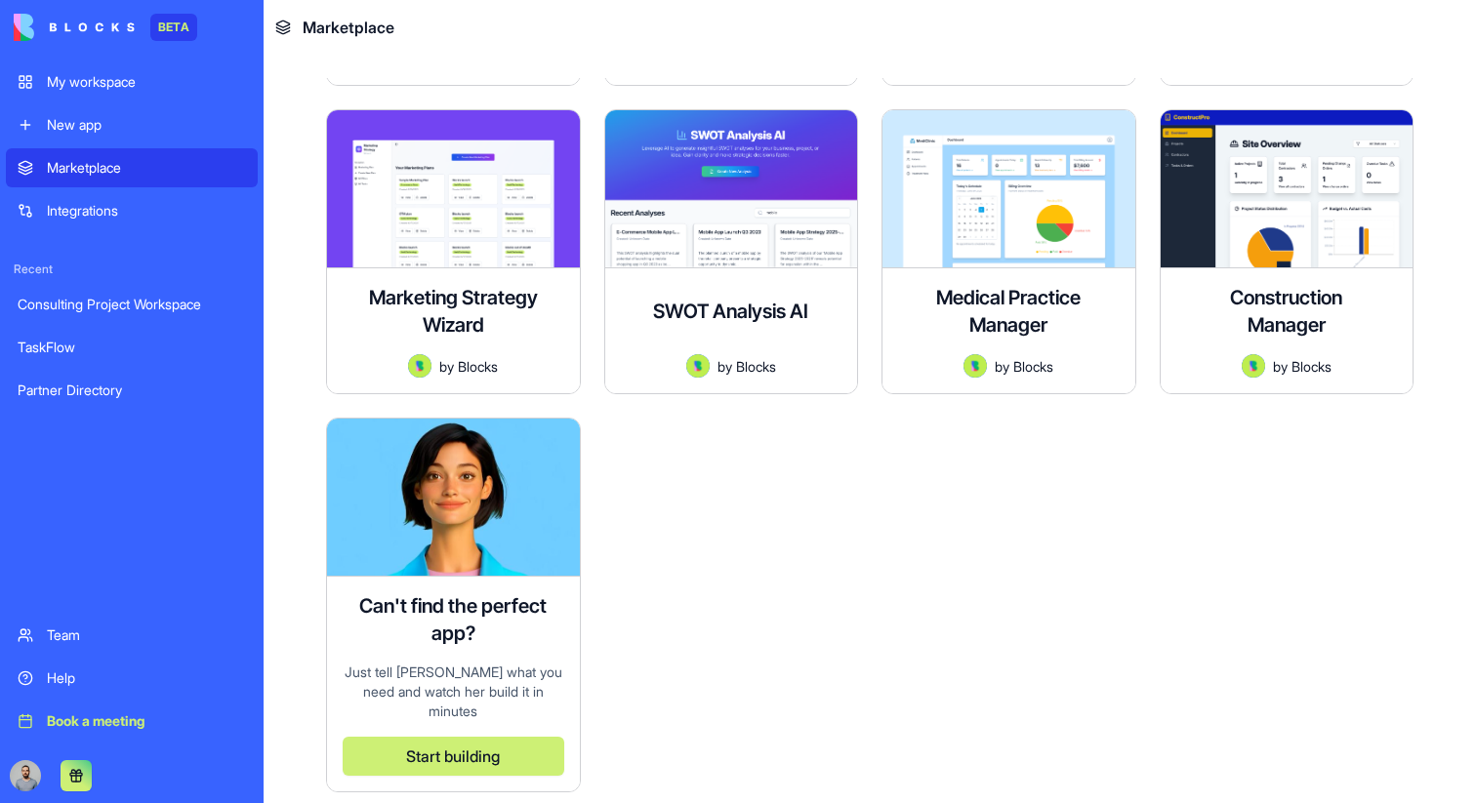
click at [159, 115] on div "New app" at bounding box center [146, 125] width 199 height 20
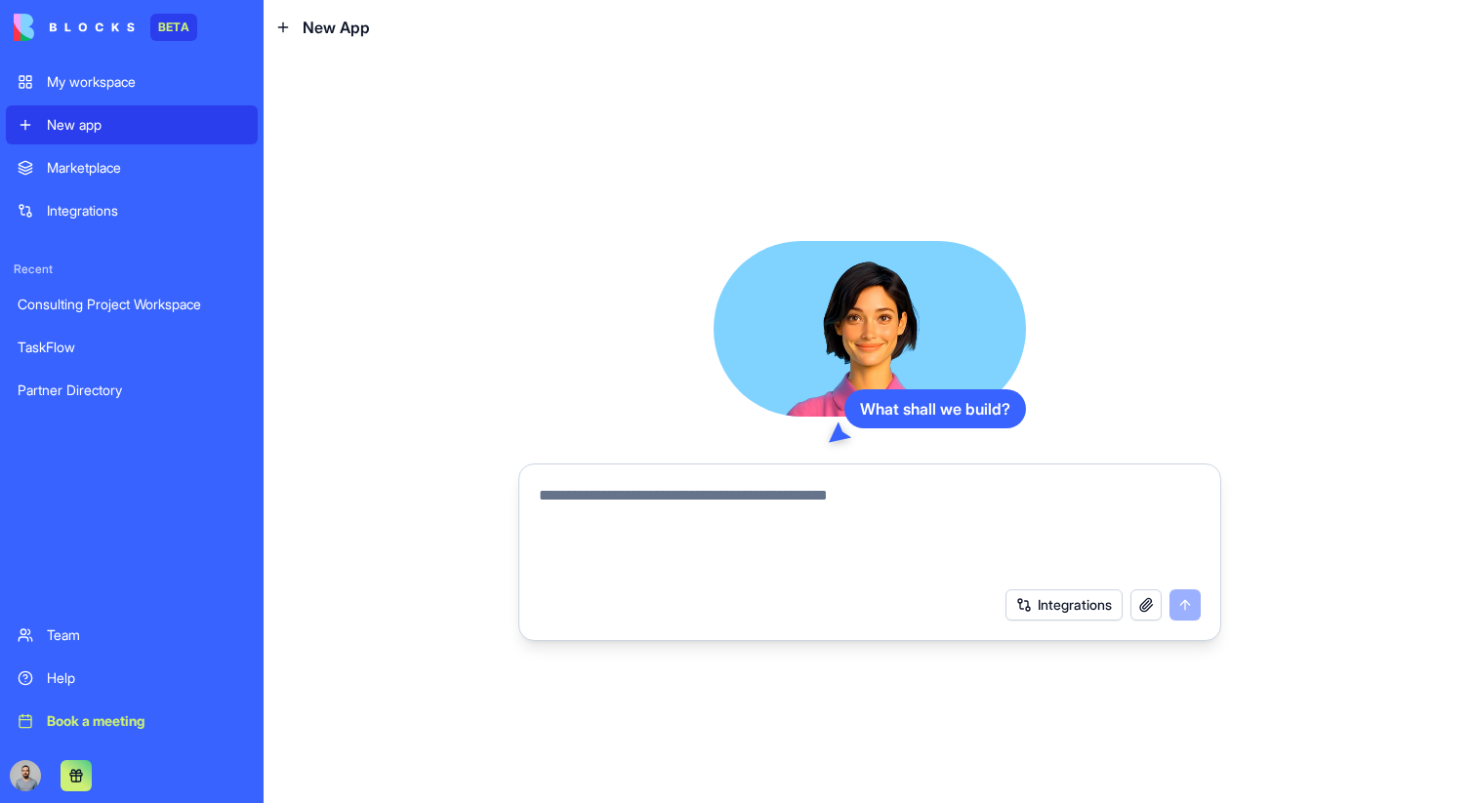
click at [100, 79] on div "My workspace" at bounding box center [146, 82] width 199 height 20
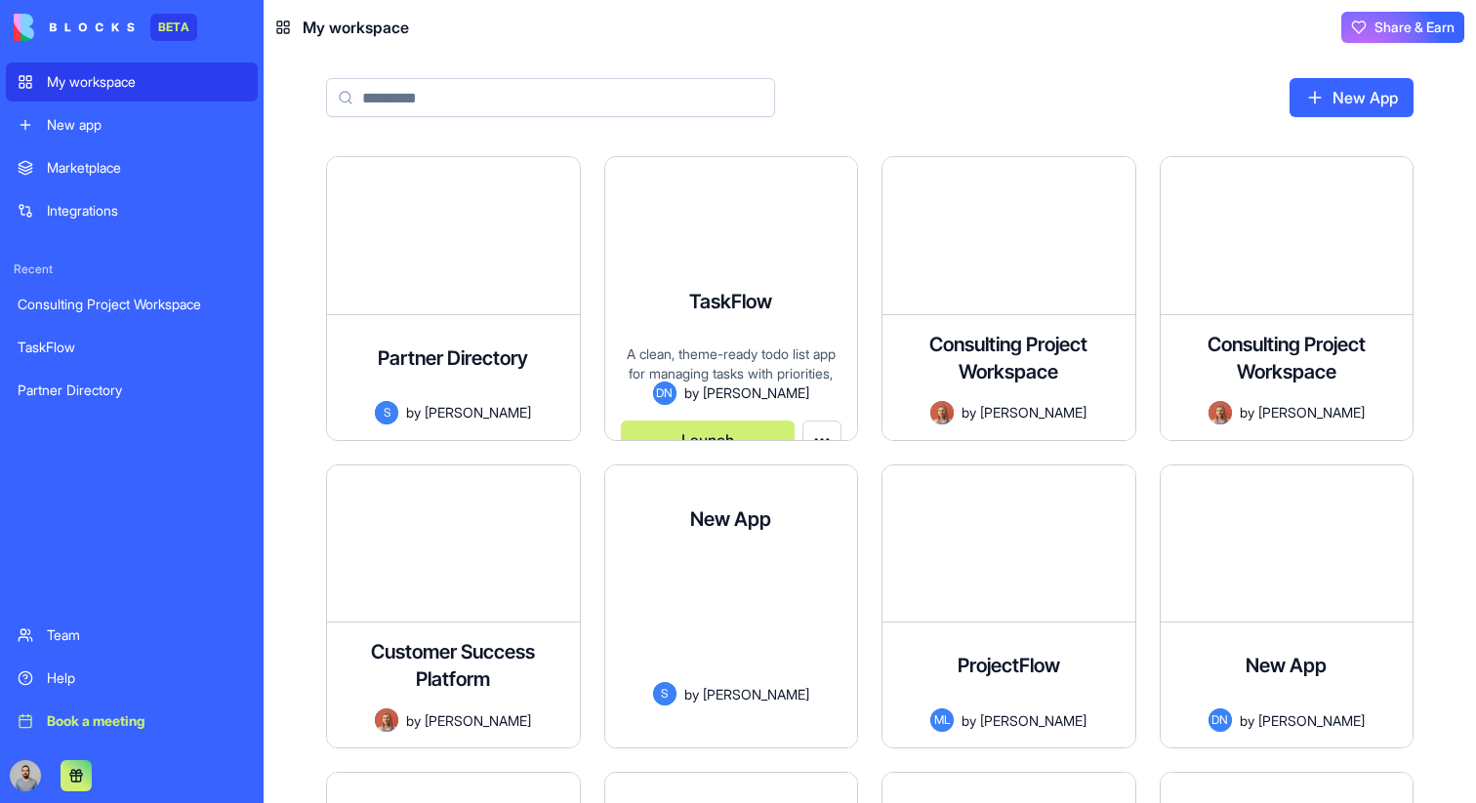
type input "*"
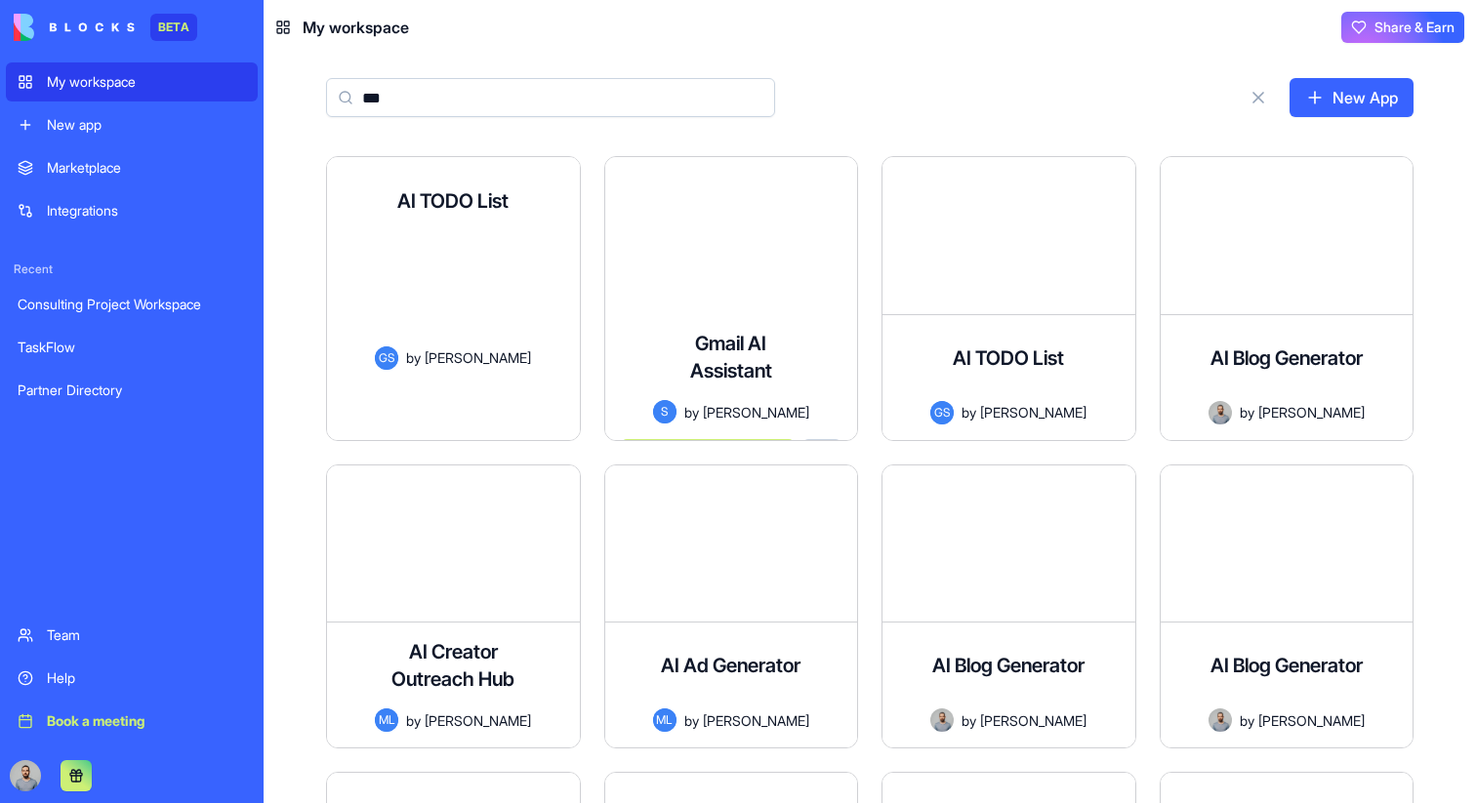
type input "**"
click at [480, 304] on div "Smart TODO list app with AI-powered task description generation" at bounding box center [454, 295] width 222 height 102
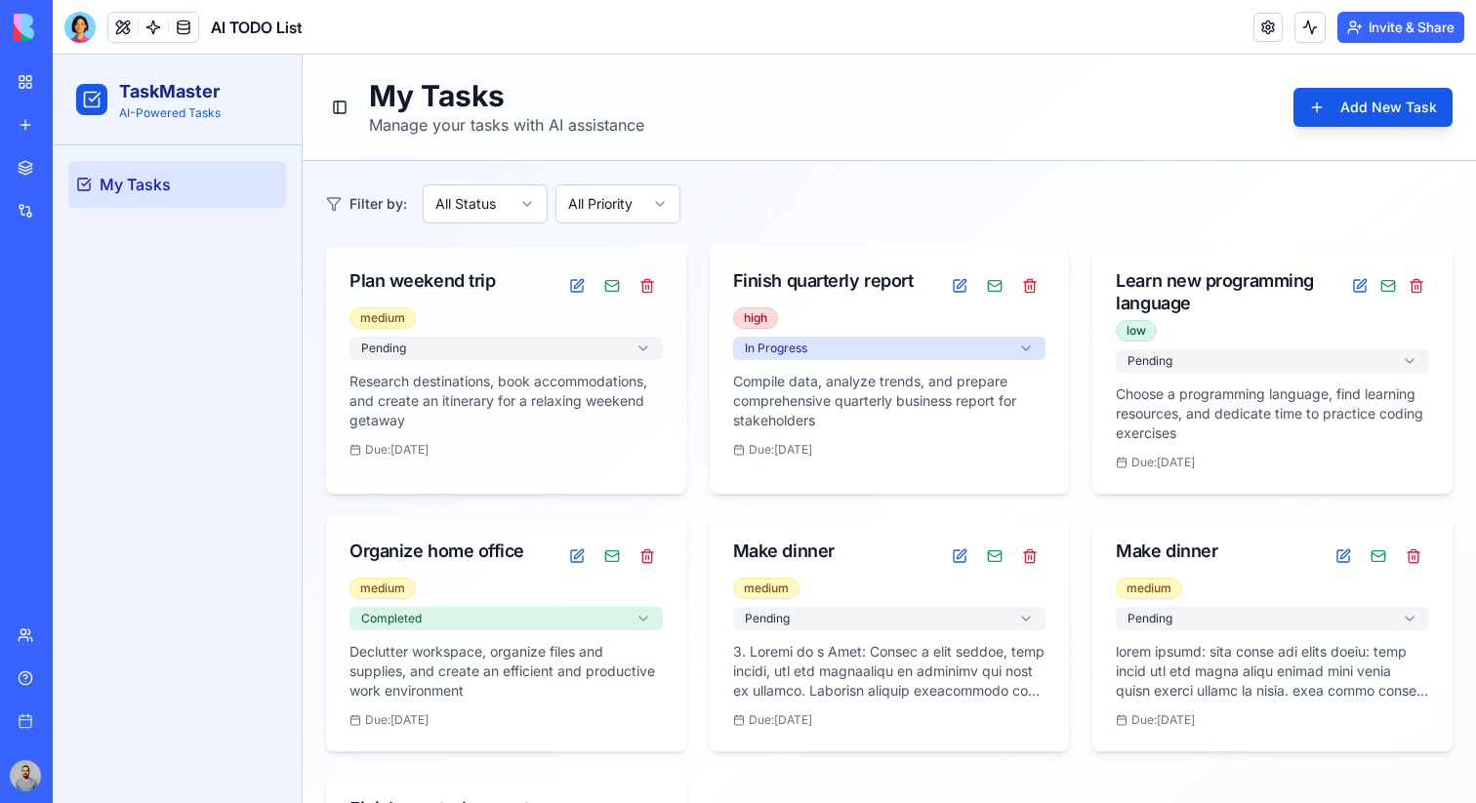
click at [1308, 40] on body "BETA My workspace New app Marketplace Integrations Recent Consulting Project Wo…" at bounding box center [738, 401] width 1476 height 803
click at [1305, 33] on button at bounding box center [1309, 27] width 31 height 31
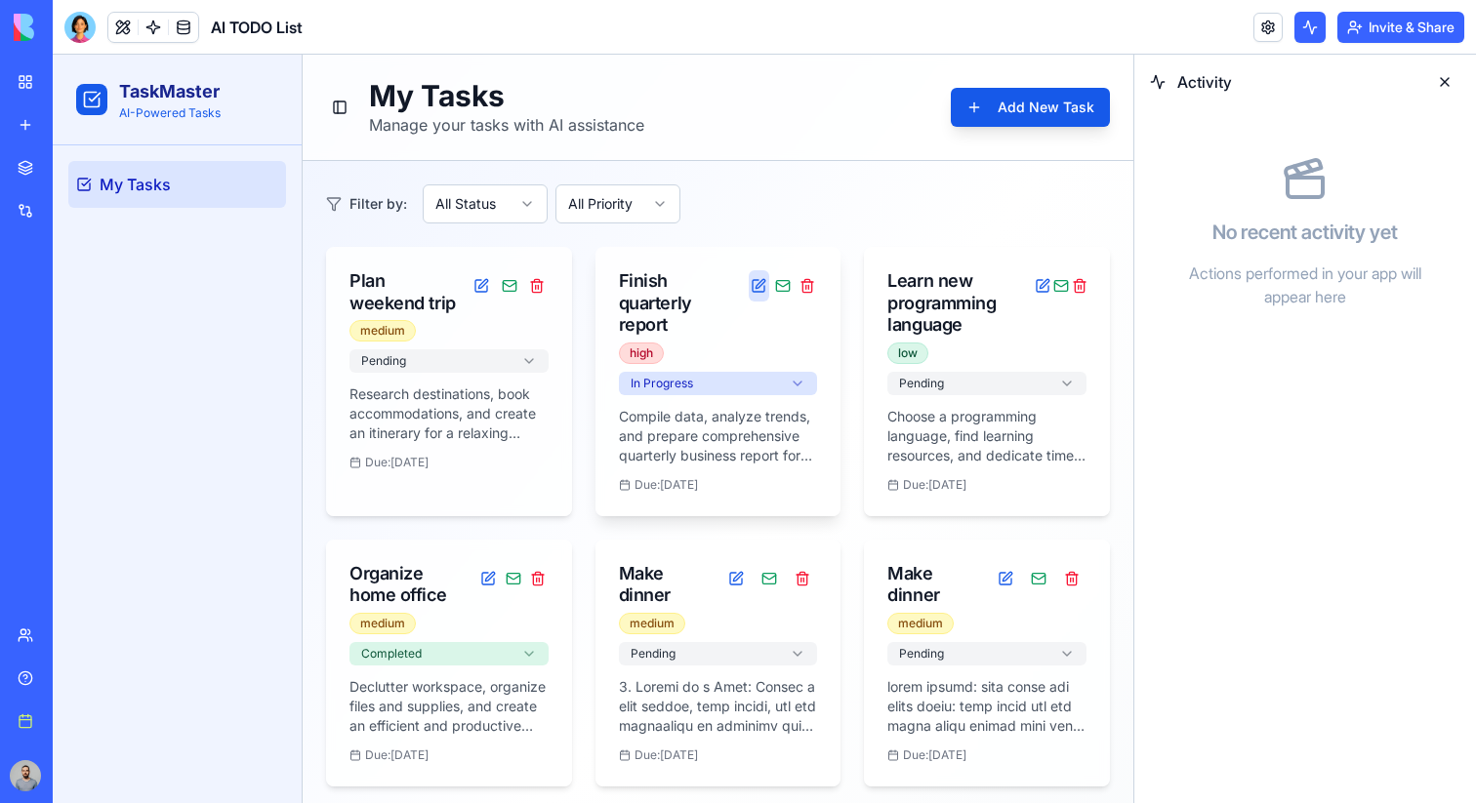
click at [761, 285] on button at bounding box center [759, 285] width 20 height 31
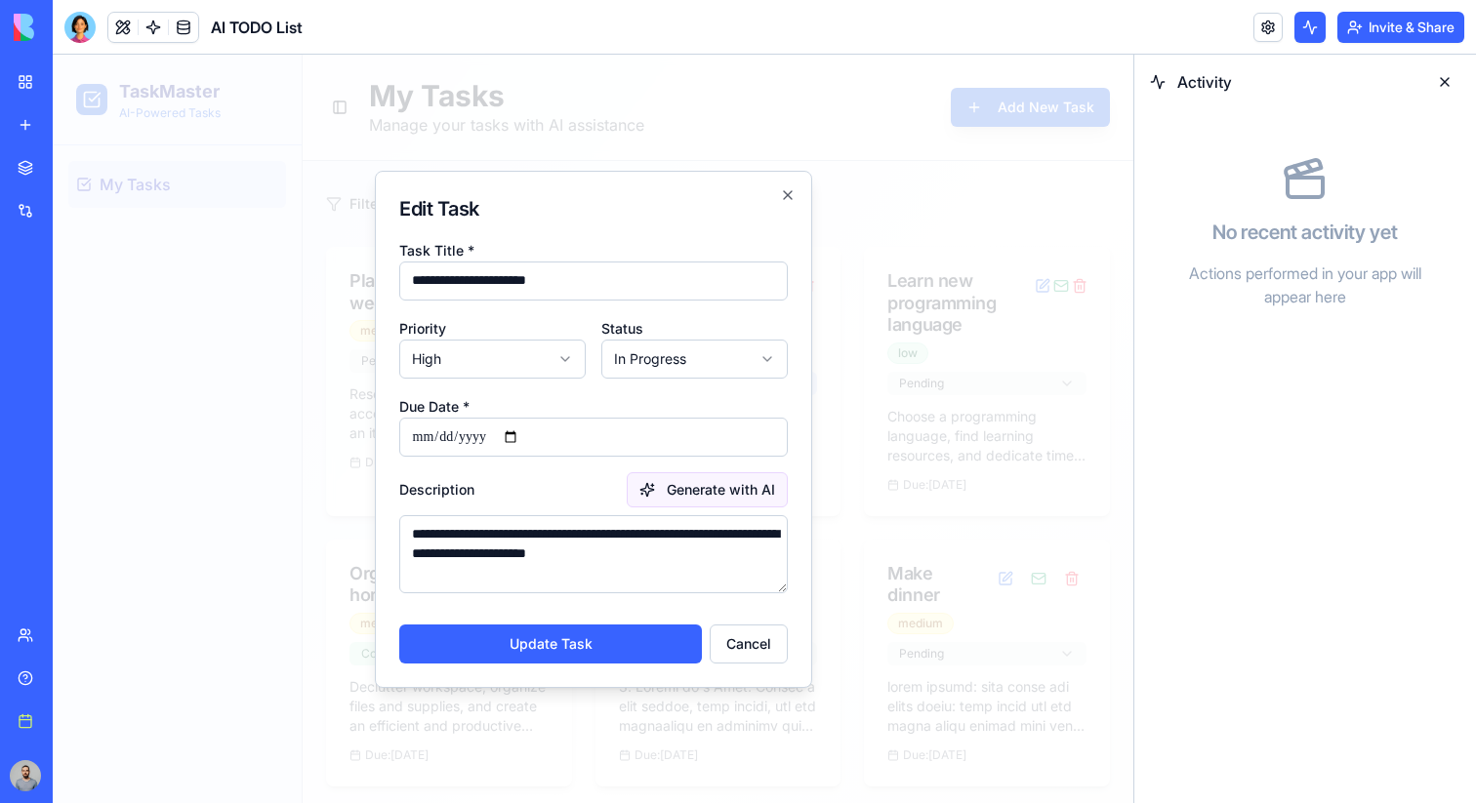
click at [665, 486] on button "Generate with AI" at bounding box center [707, 489] width 161 height 35
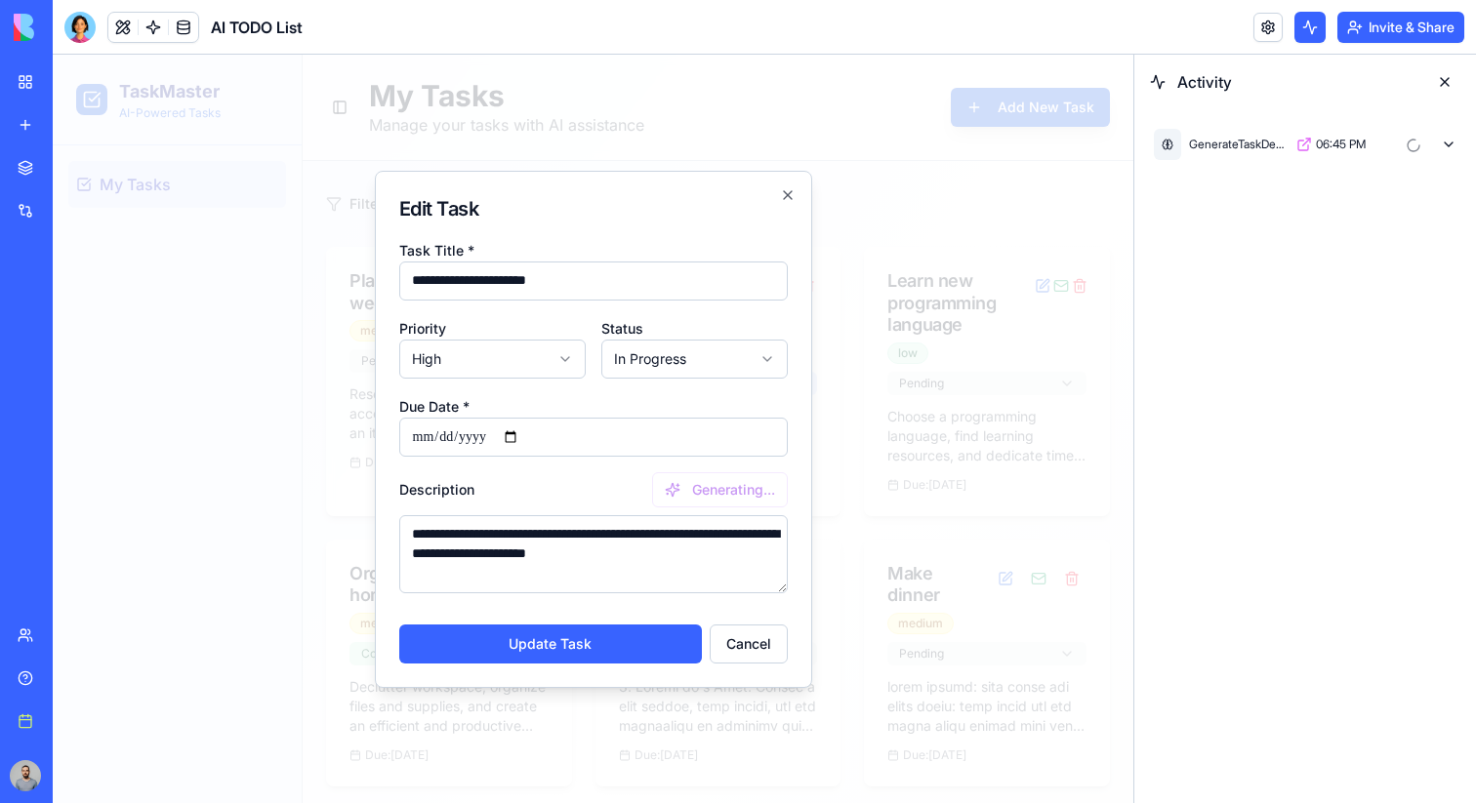
click at [900, 443] on div at bounding box center [593, 429] width 1081 height 749
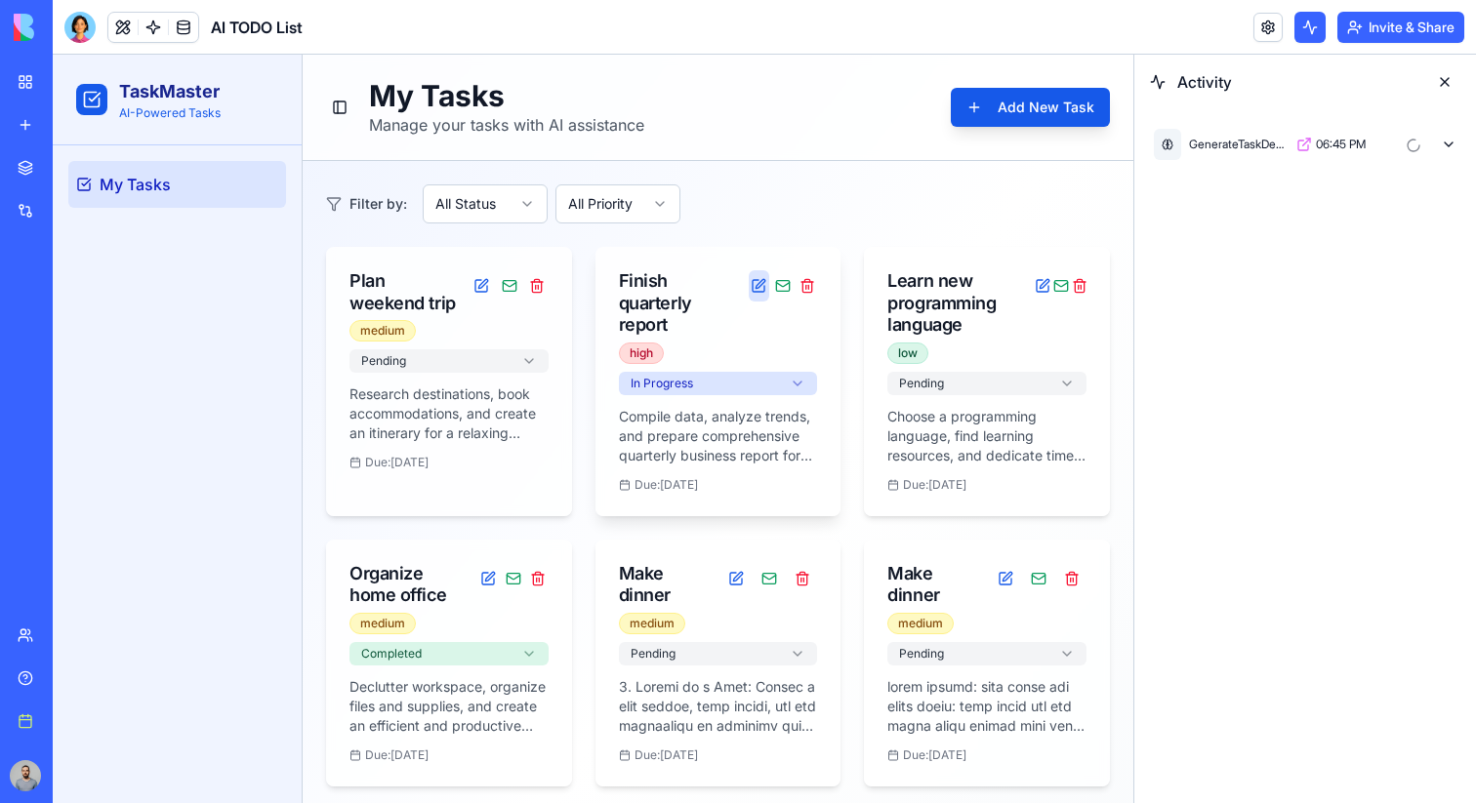
click at [761, 285] on button at bounding box center [759, 285] width 20 height 31
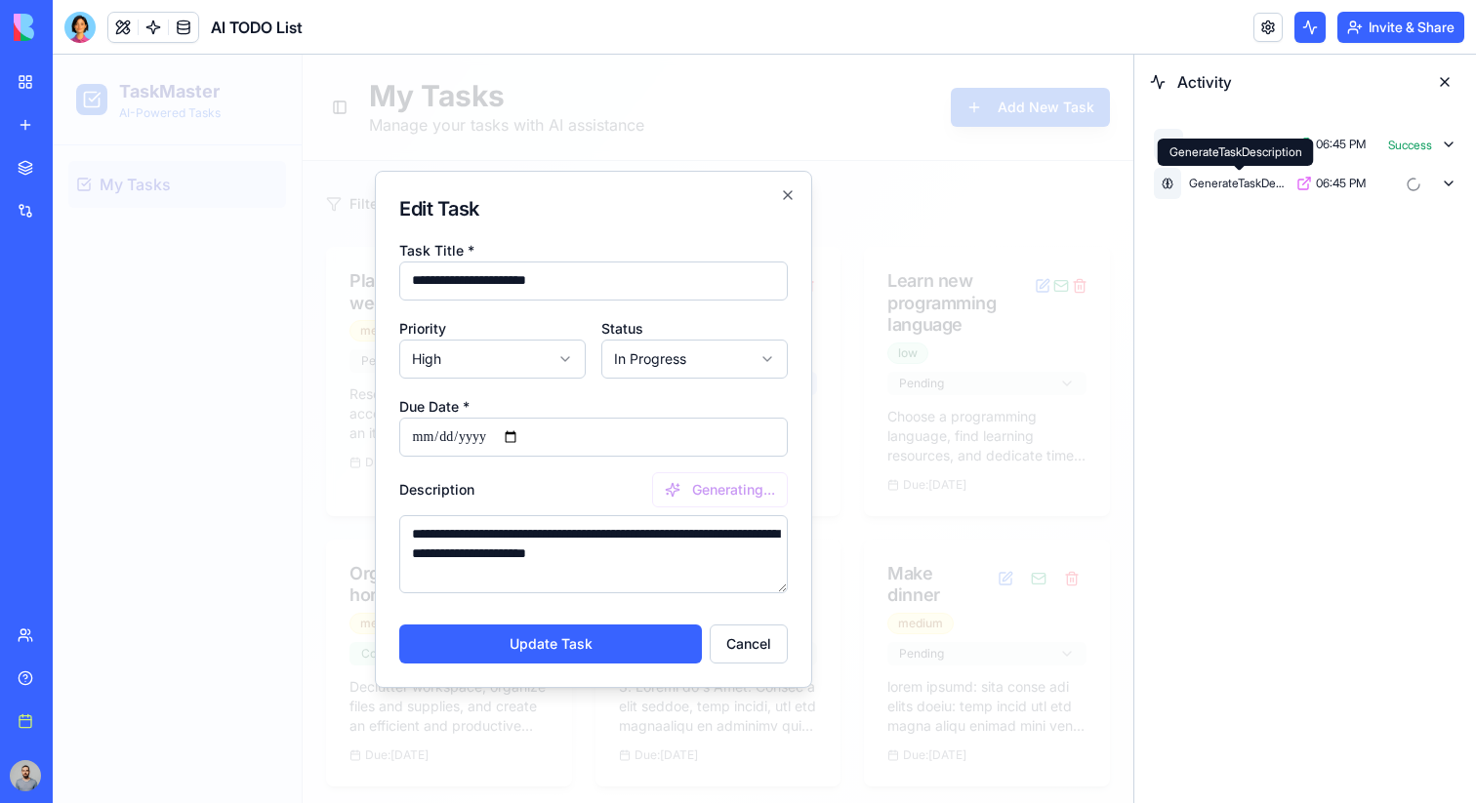
click at [1259, 180] on div "GenerateTaskDescription" at bounding box center [1239, 184] width 100 height 16
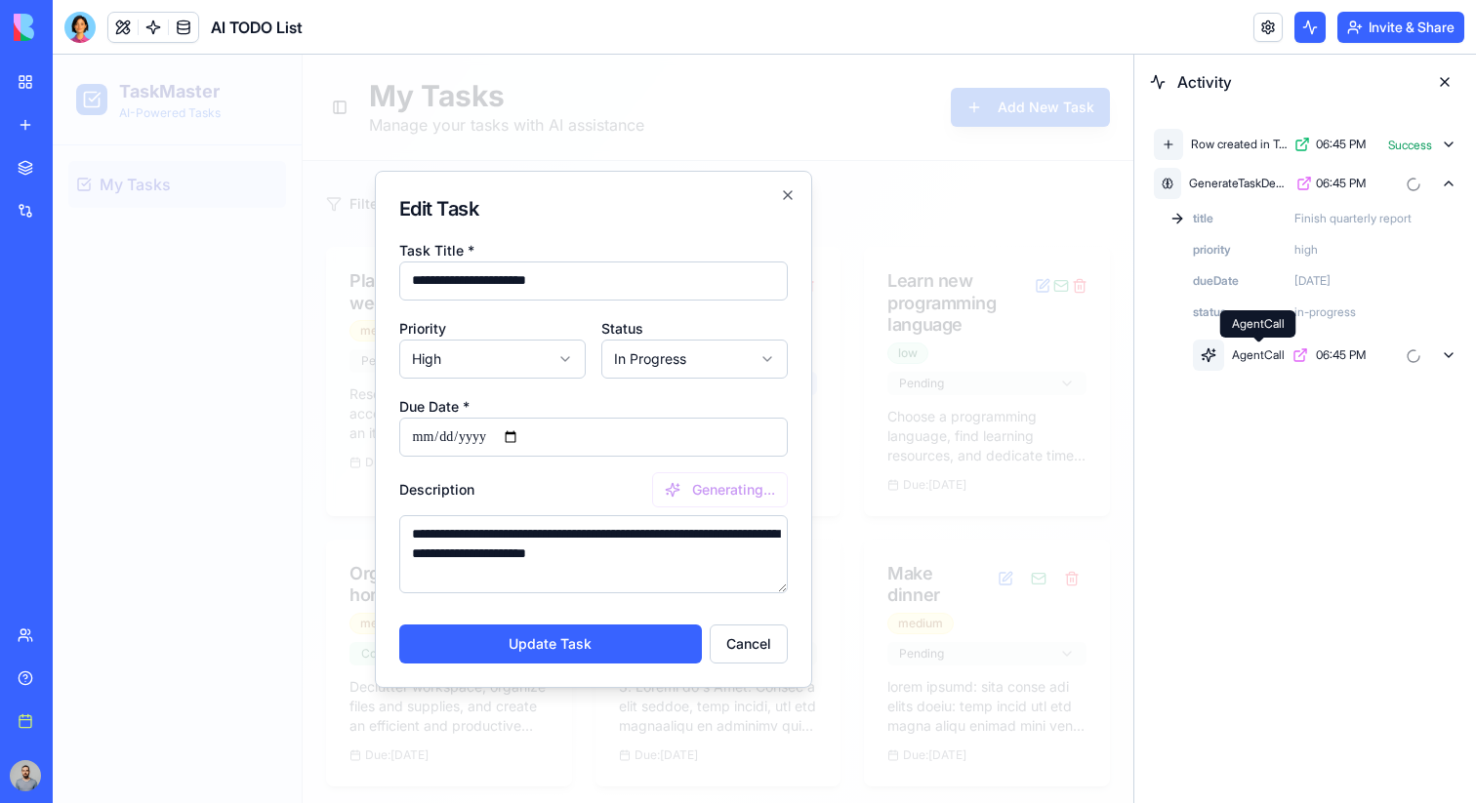
click at [1247, 362] on div "AgentCall" at bounding box center [1258, 356] width 53 height 16
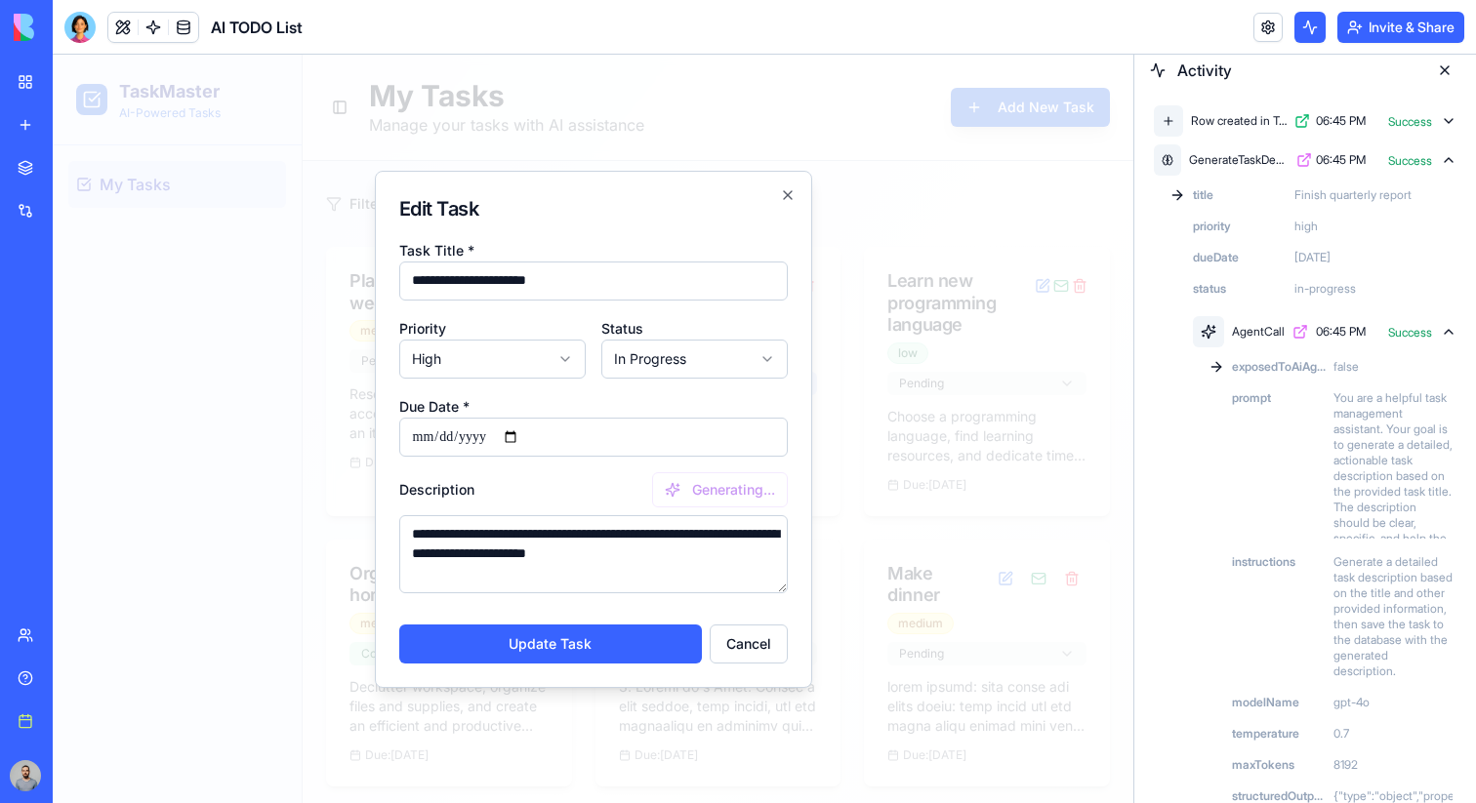
type textarea "**********"
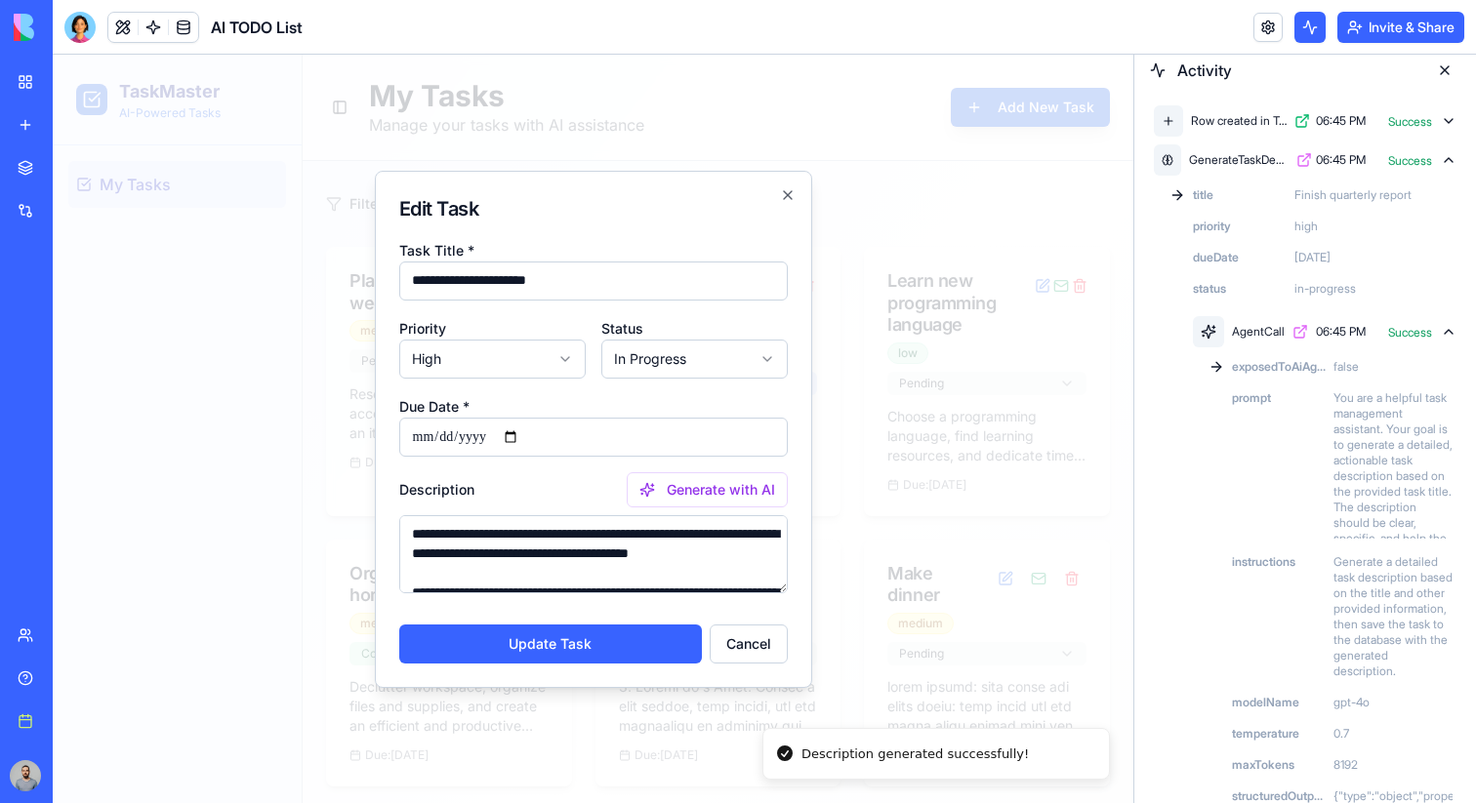
click at [423, 80] on div at bounding box center [593, 429] width 1081 height 749
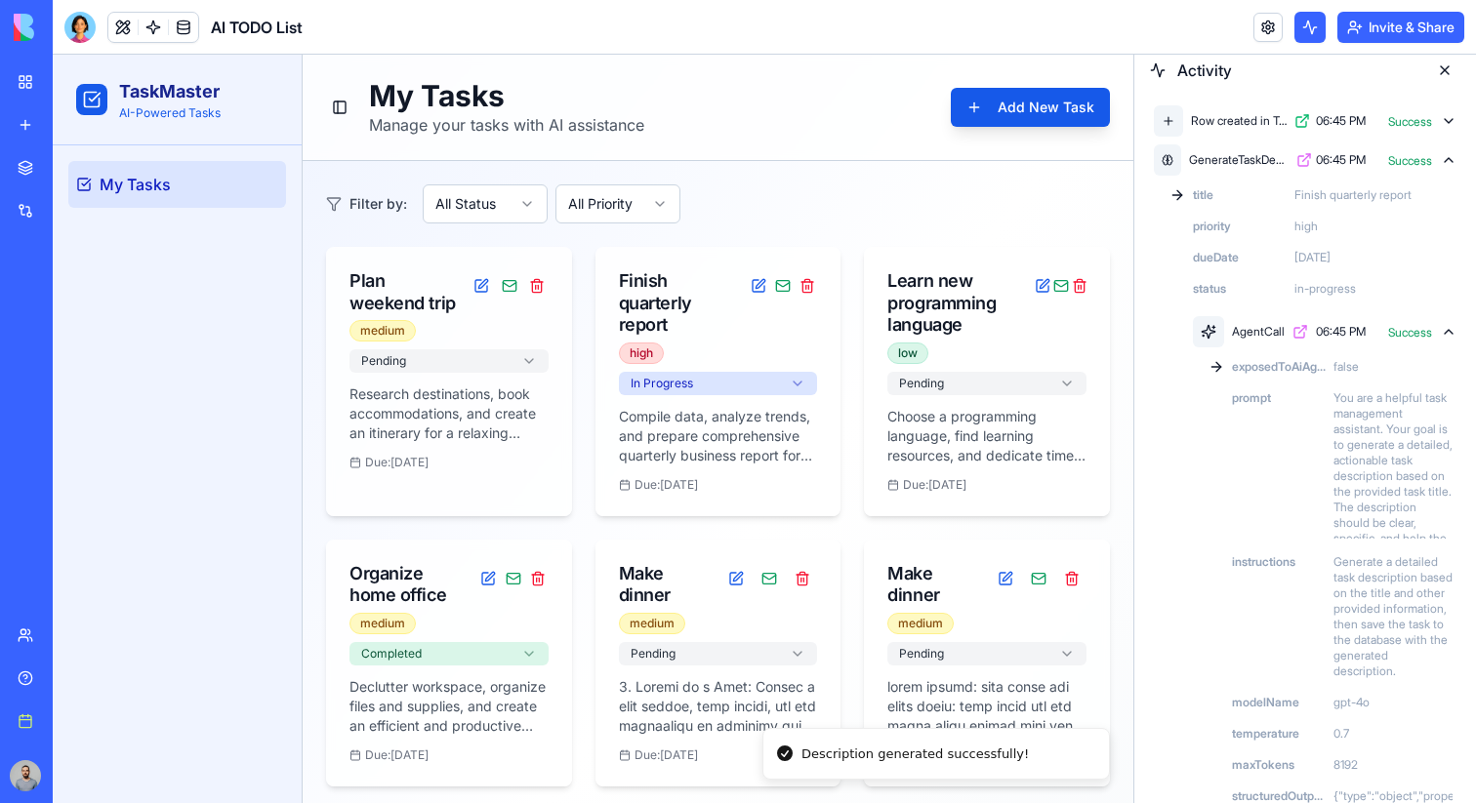
click at [34, 87] on link "My workspace" at bounding box center [45, 81] width 78 height 39
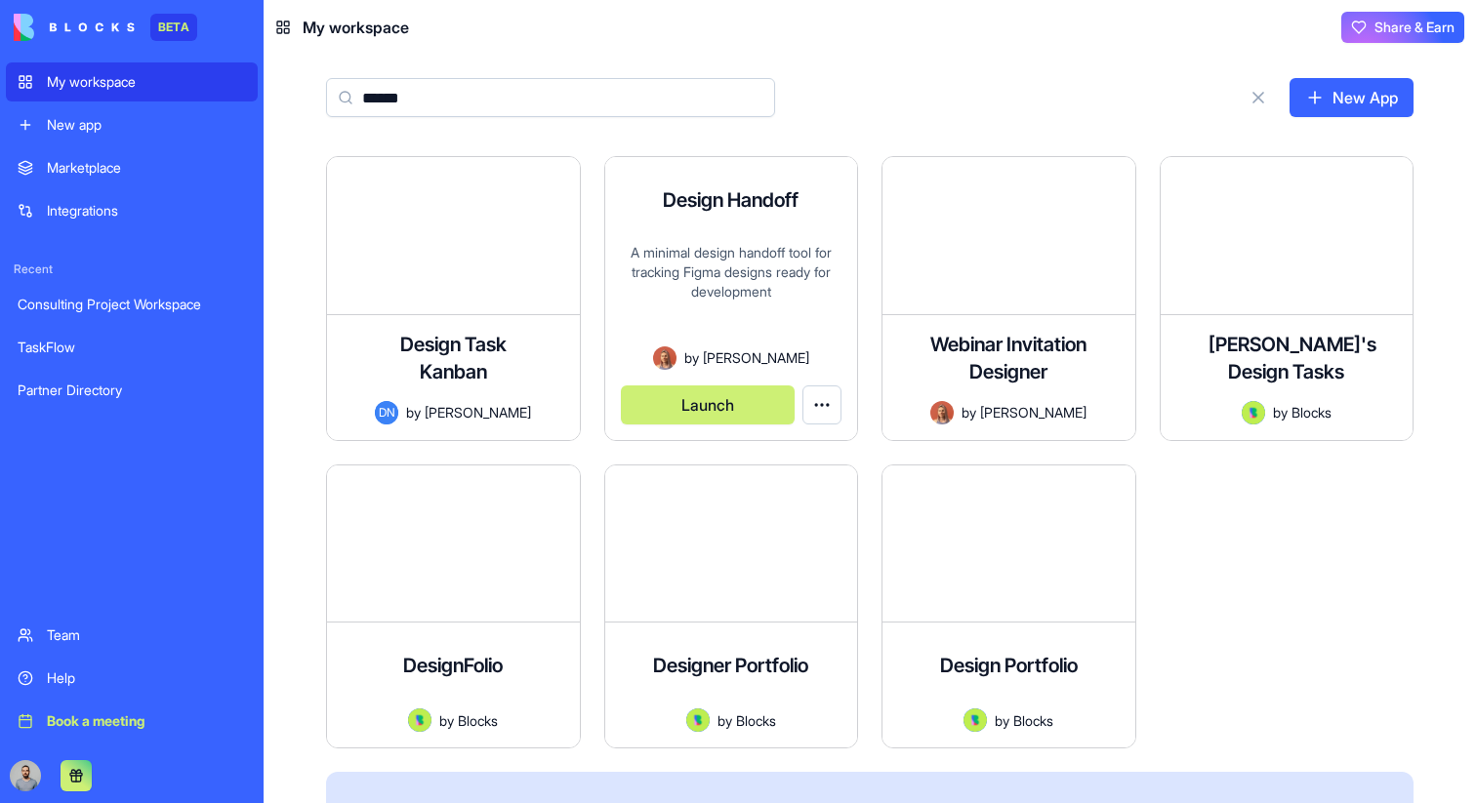
type input "******"
click at [754, 401] on button "Launch" at bounding box center [708, 405] width 175 height 39
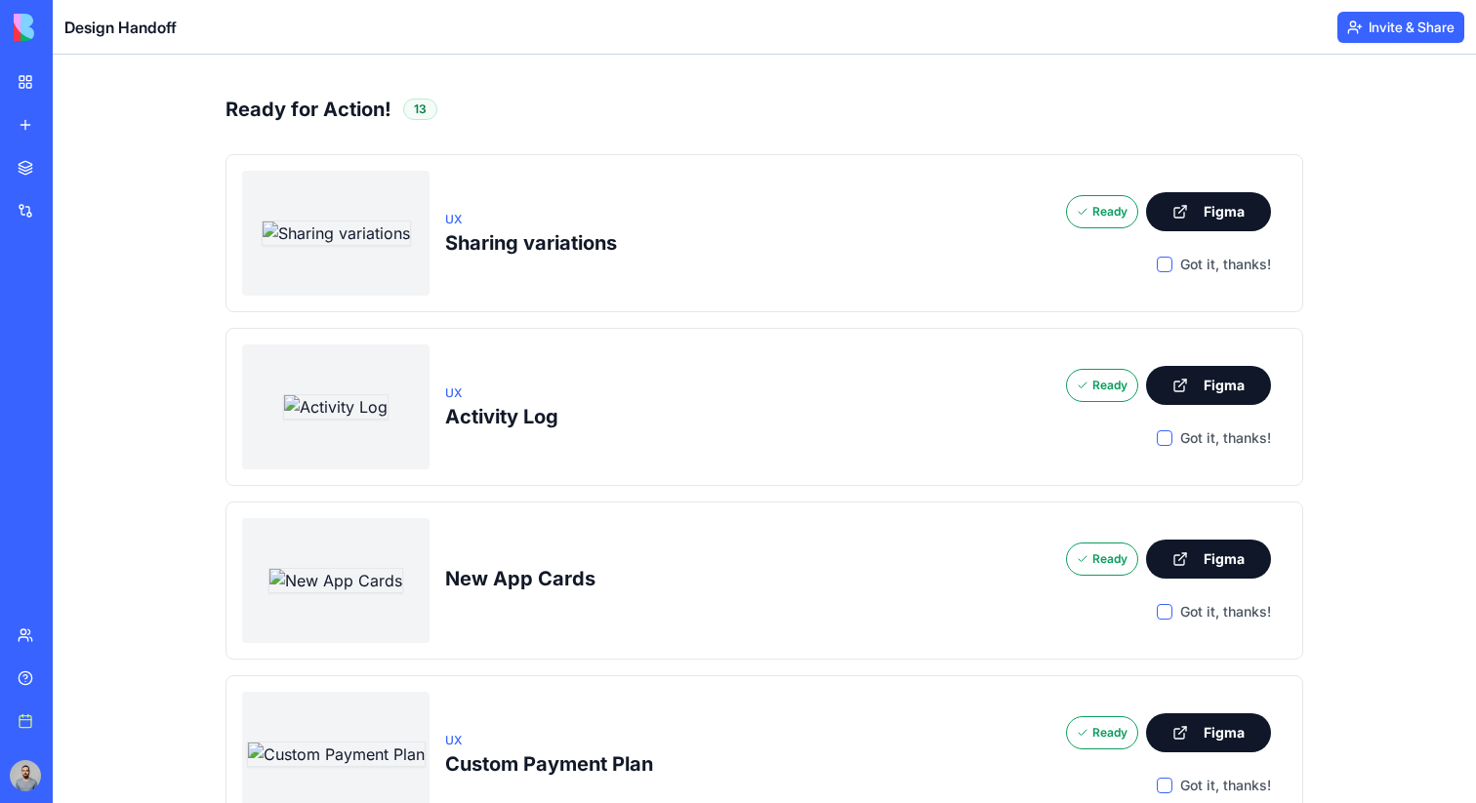
scroll to position [217, 0]
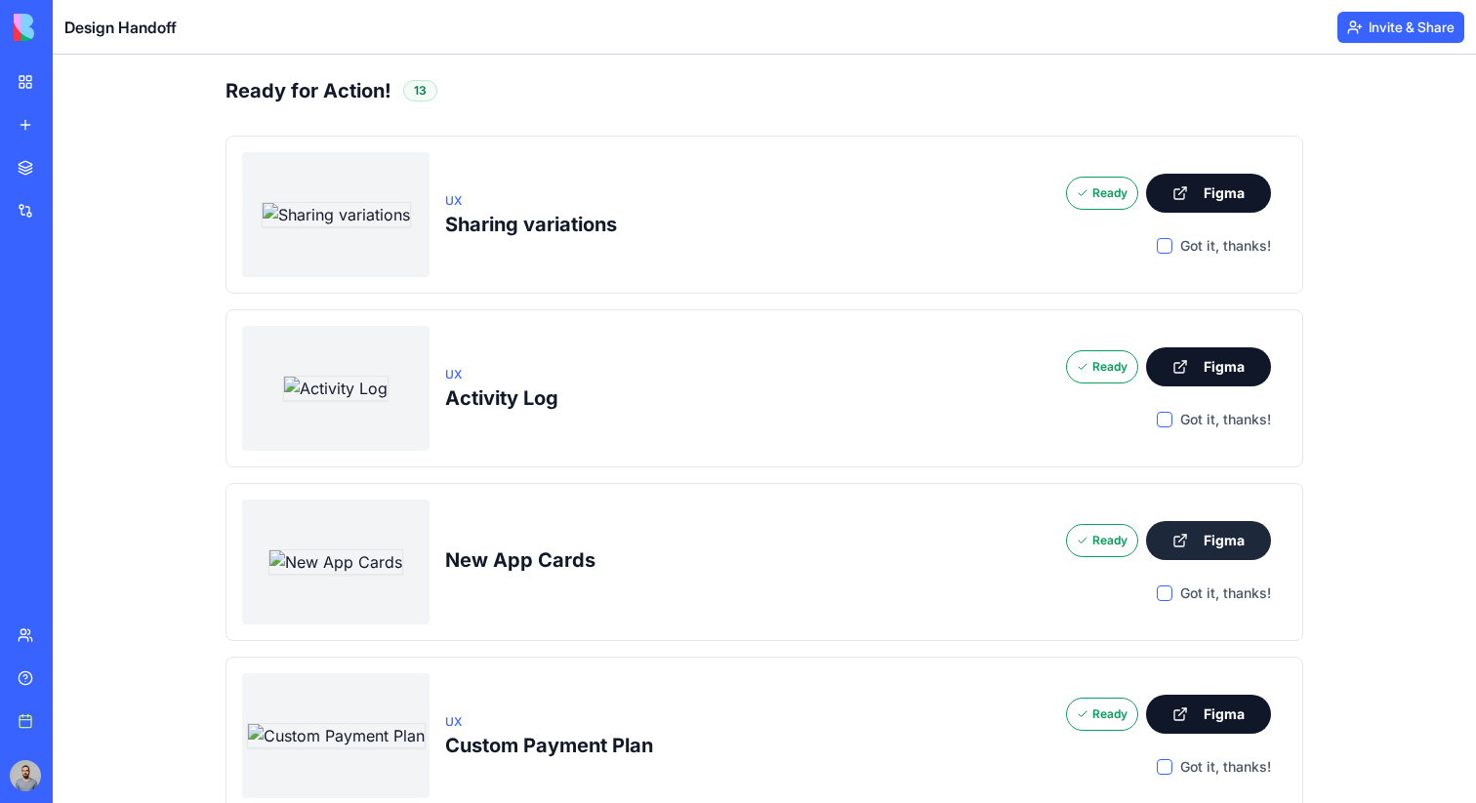
click at [1190, 522] on button "Figma" at bounding box center [1208, 540] width 125 height 39
